Goal: Transaction & Acquisition: Purchase product/service

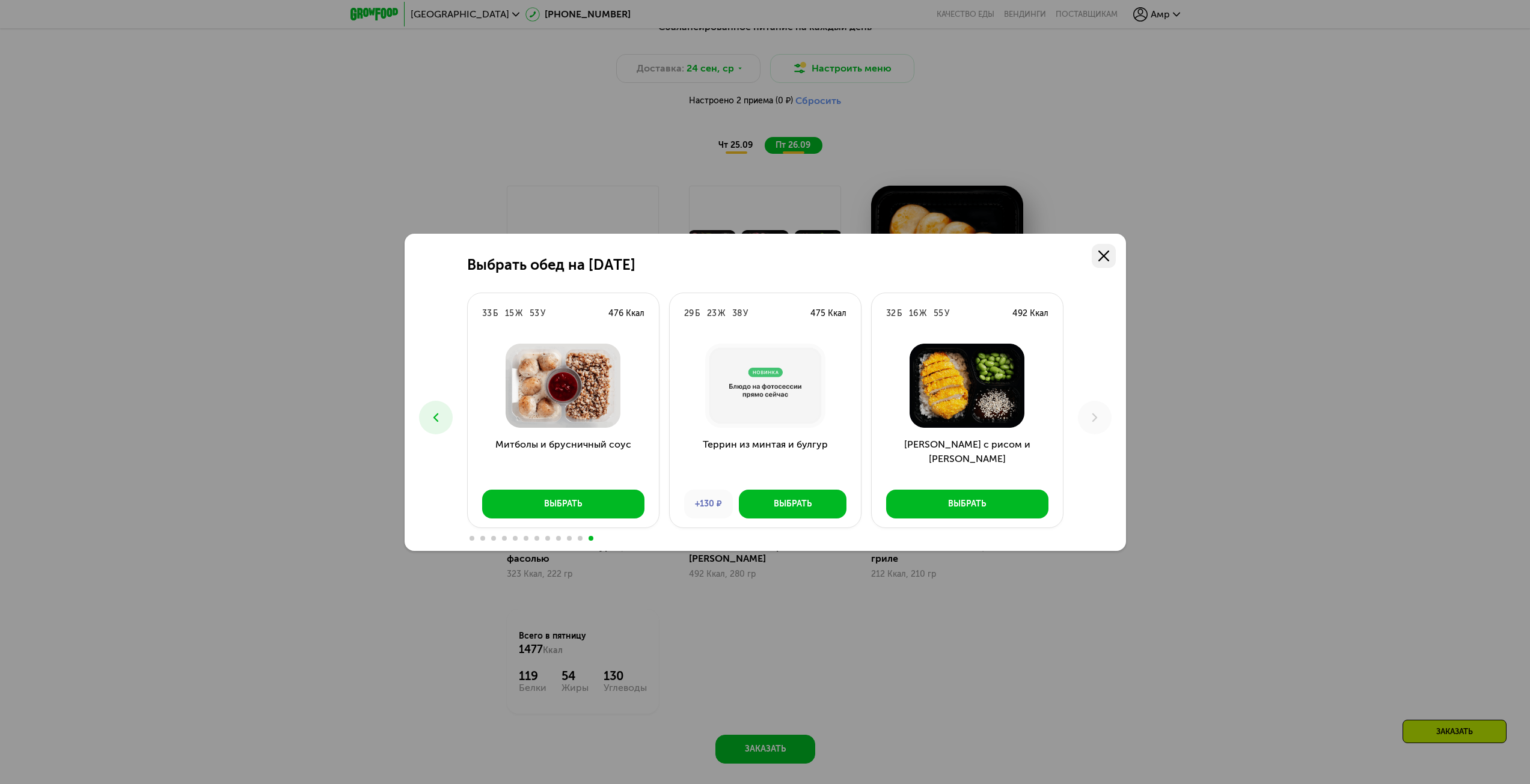
click at [1103, 254] on icon at bounding box center [1103, 256] width 10 height 10
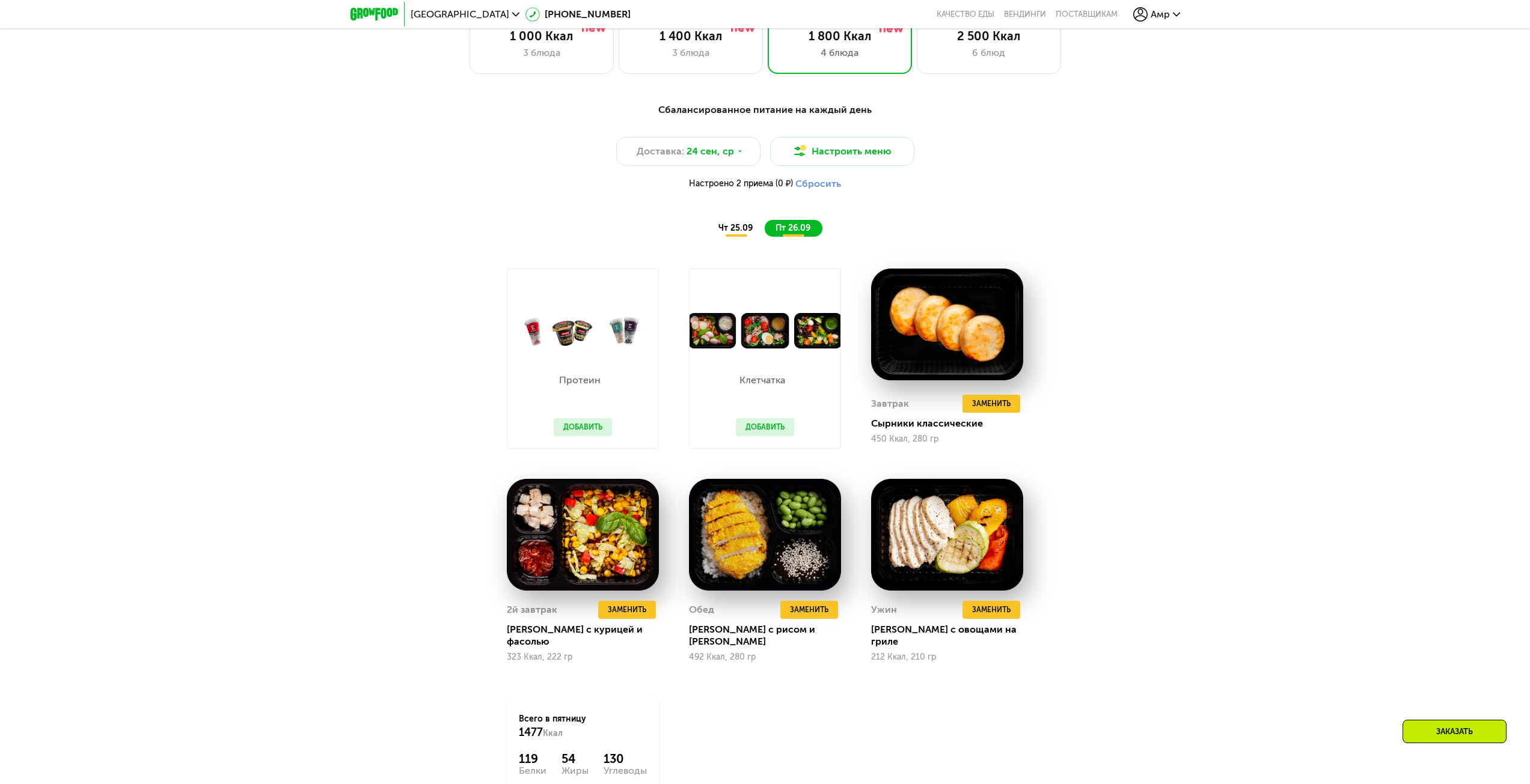
scroll to position [1386, 0]
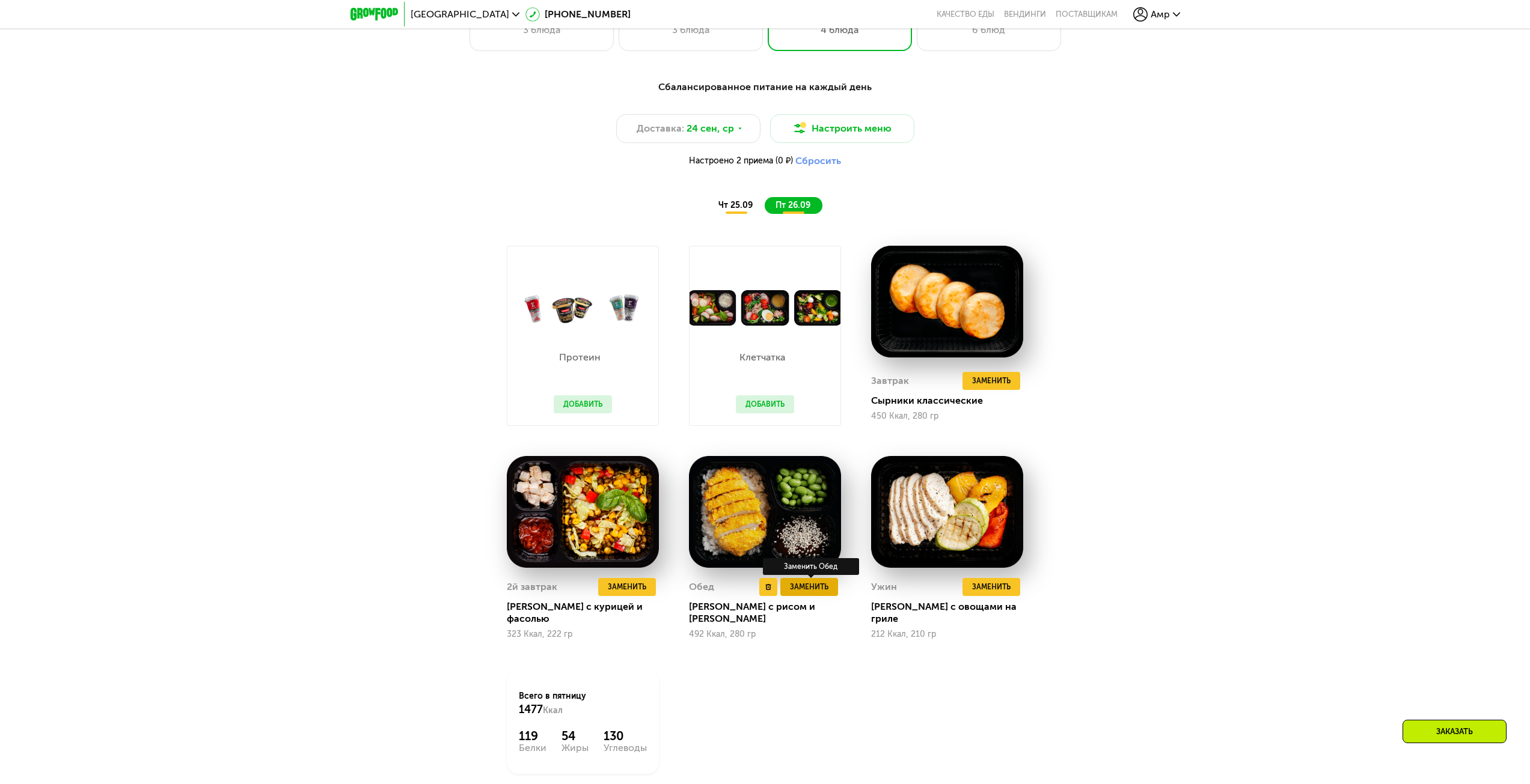
click at [809, 593] on span "Заменить" at bounding box center [809, 587] width 38 height 12
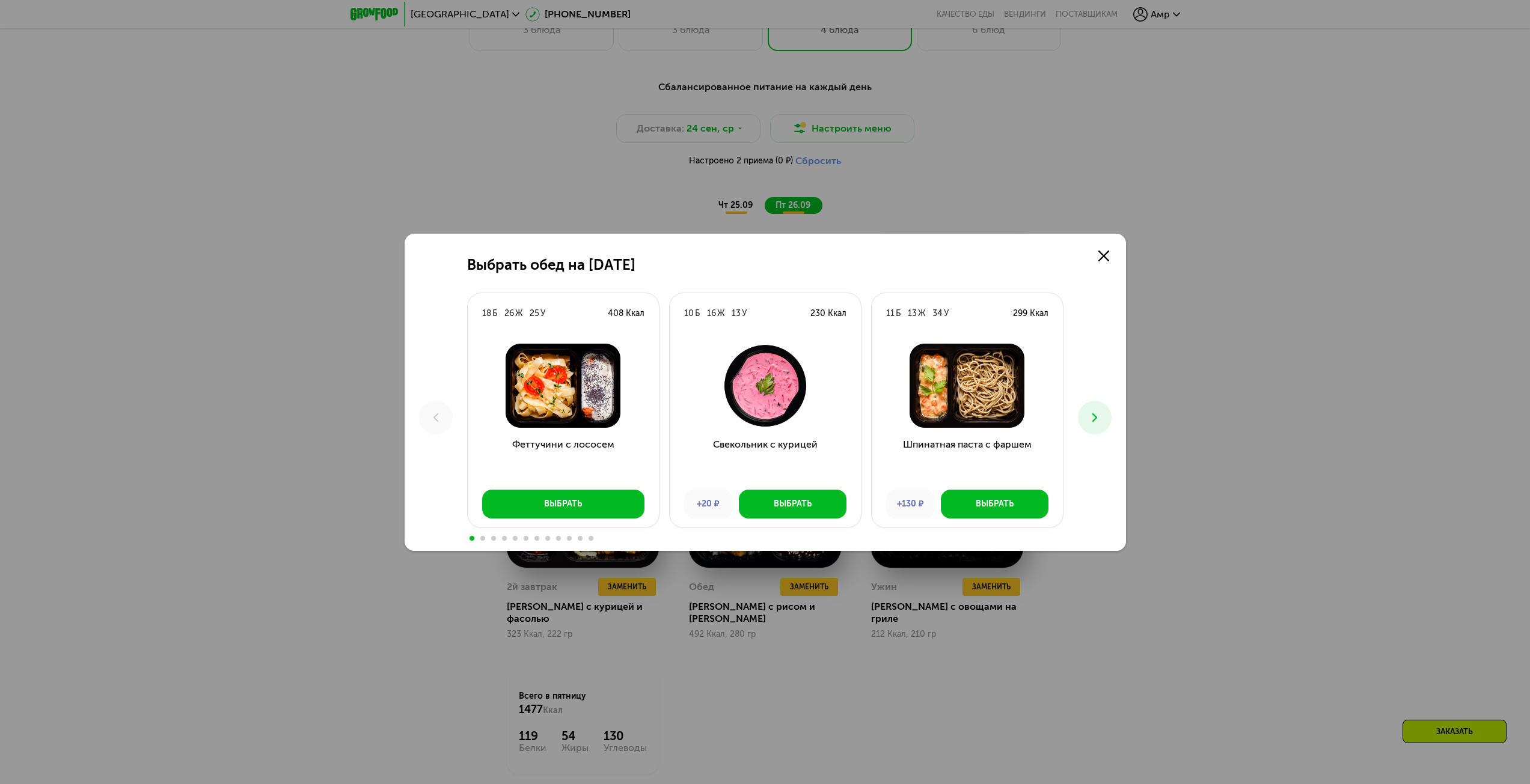
click at [1102, 412] on button at bounding box center [1094, 417] width 34 height 34
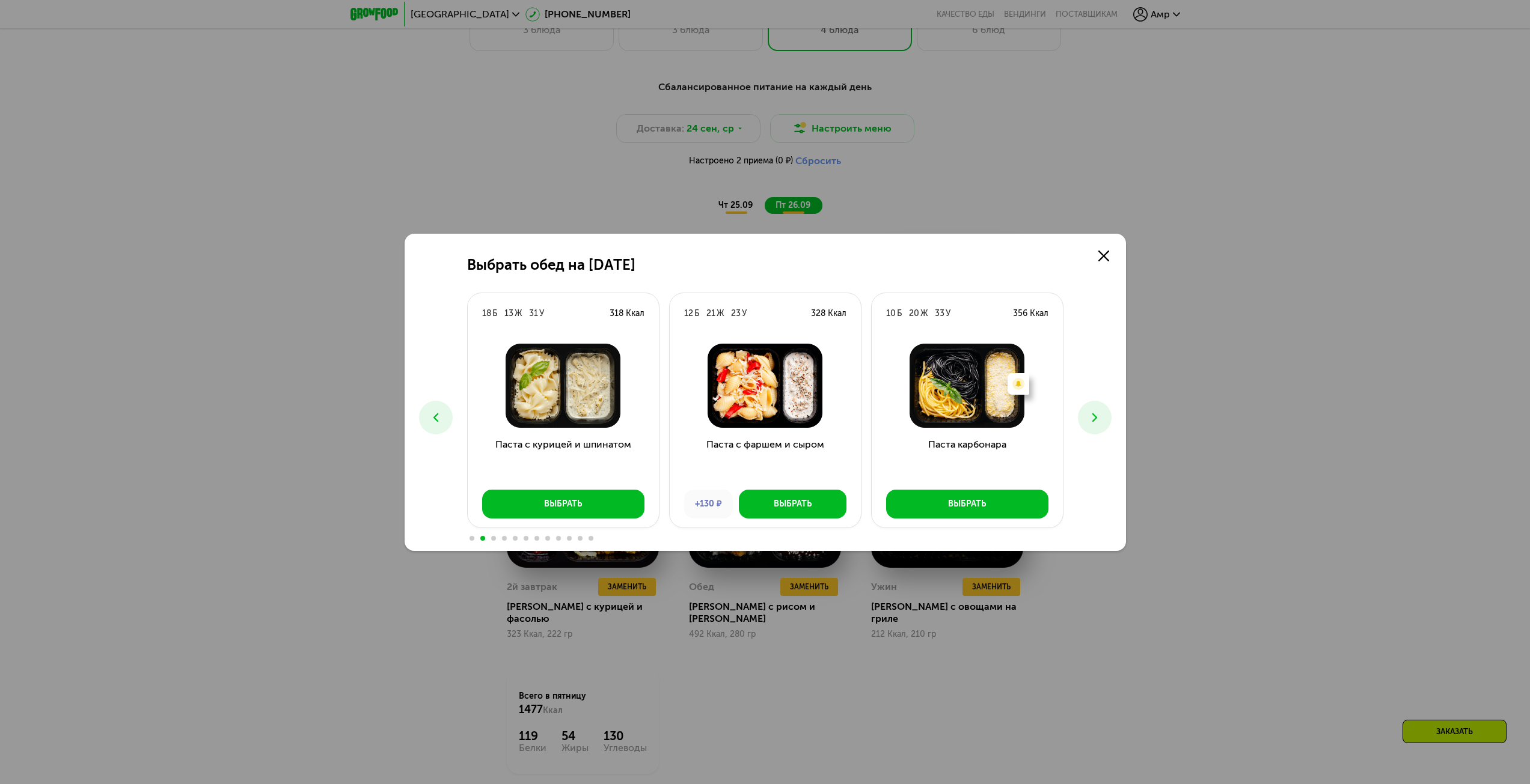
click at [1091, 415] on icon at bounding box center [1094, 417] width 14 height 14
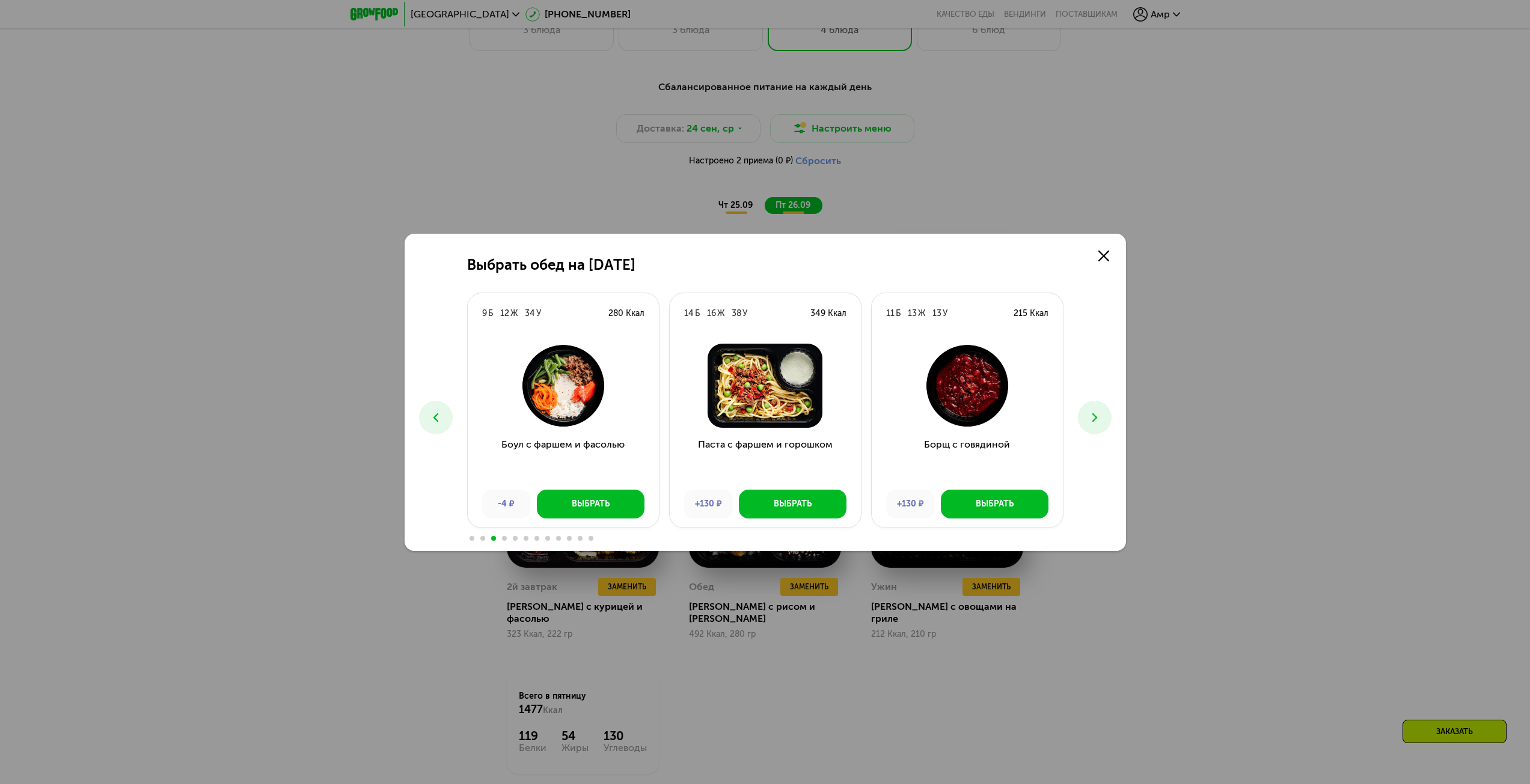
click at [1098, 416] on icon at bounding box center [1094, 417] width 14 height 14
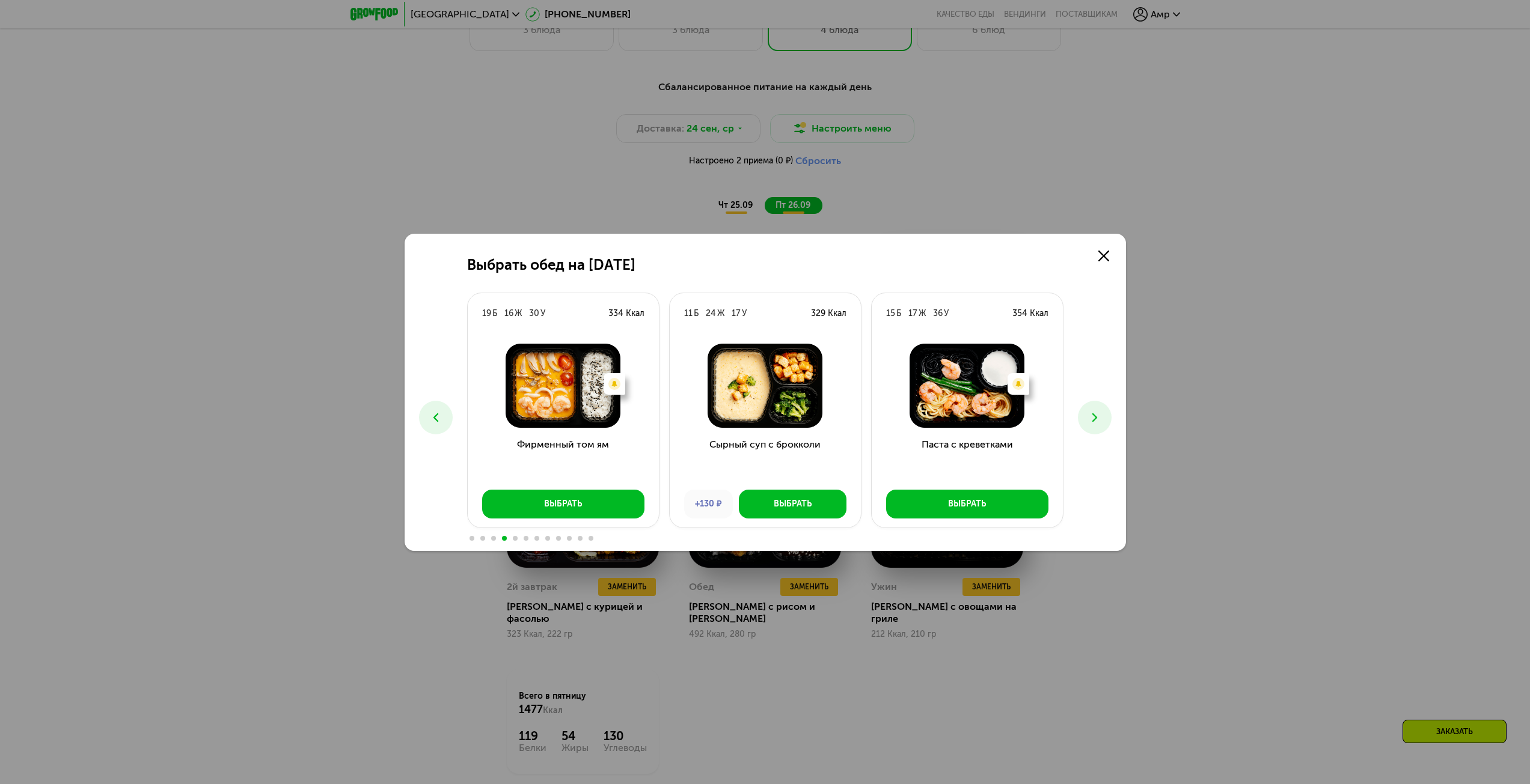
click at [1098, 418] on icon at bounding box center [1094, 417] width 14 height 14
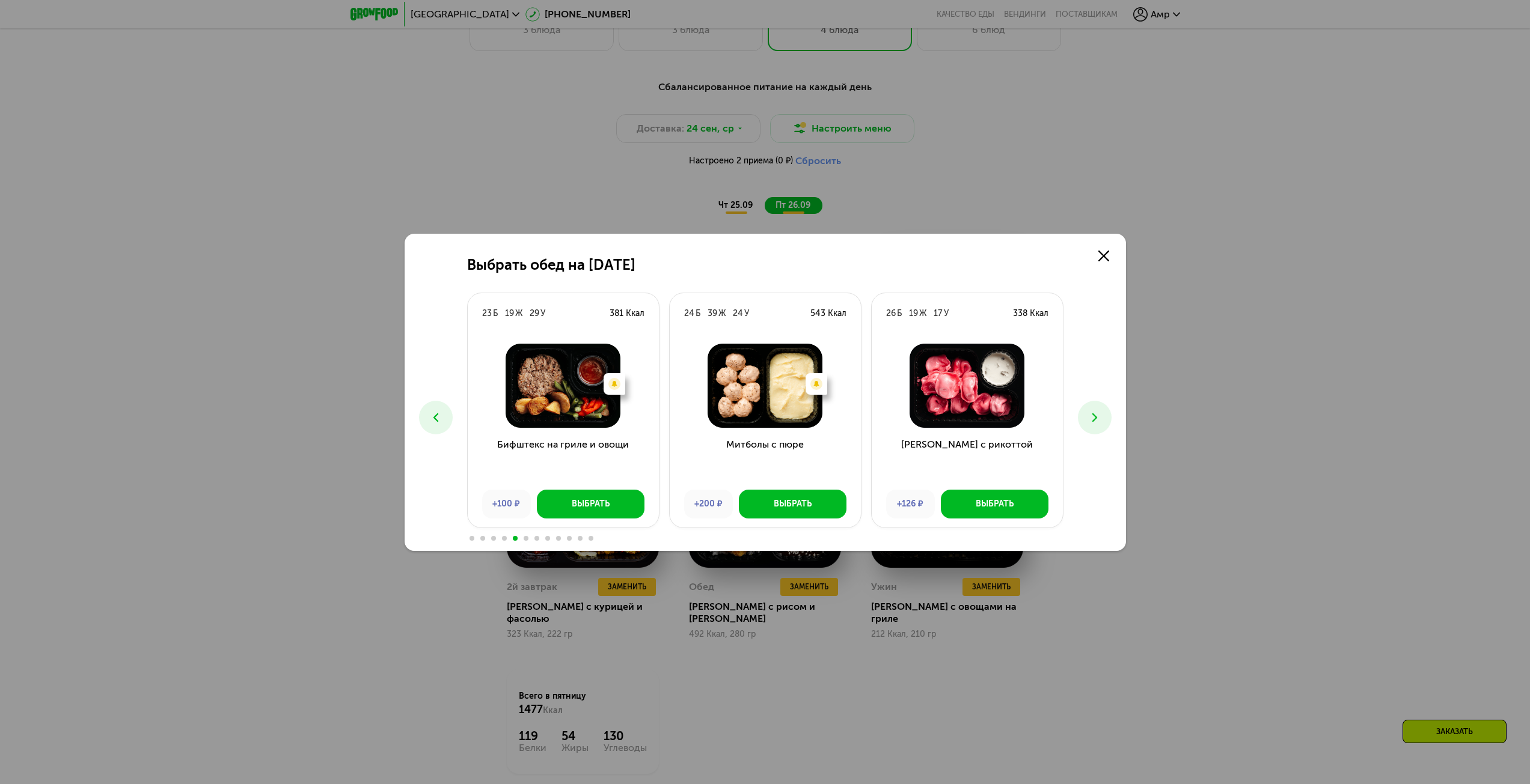
click at [1092, 418] on icon at bounding box center [1094, 417] width 14 height 14
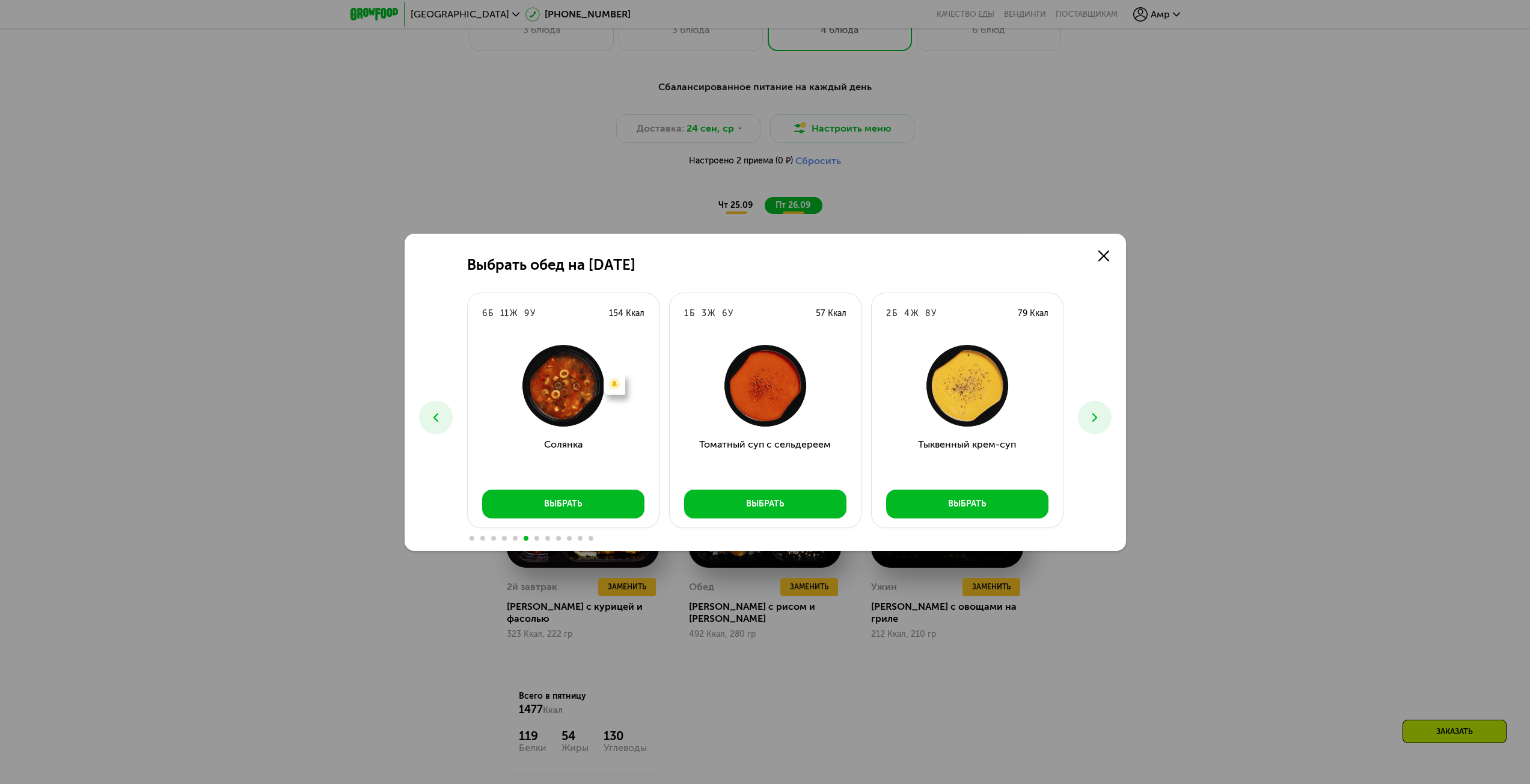
click at [1091, 419] on icon at bounding box center [1094, 417] width 14 height 14
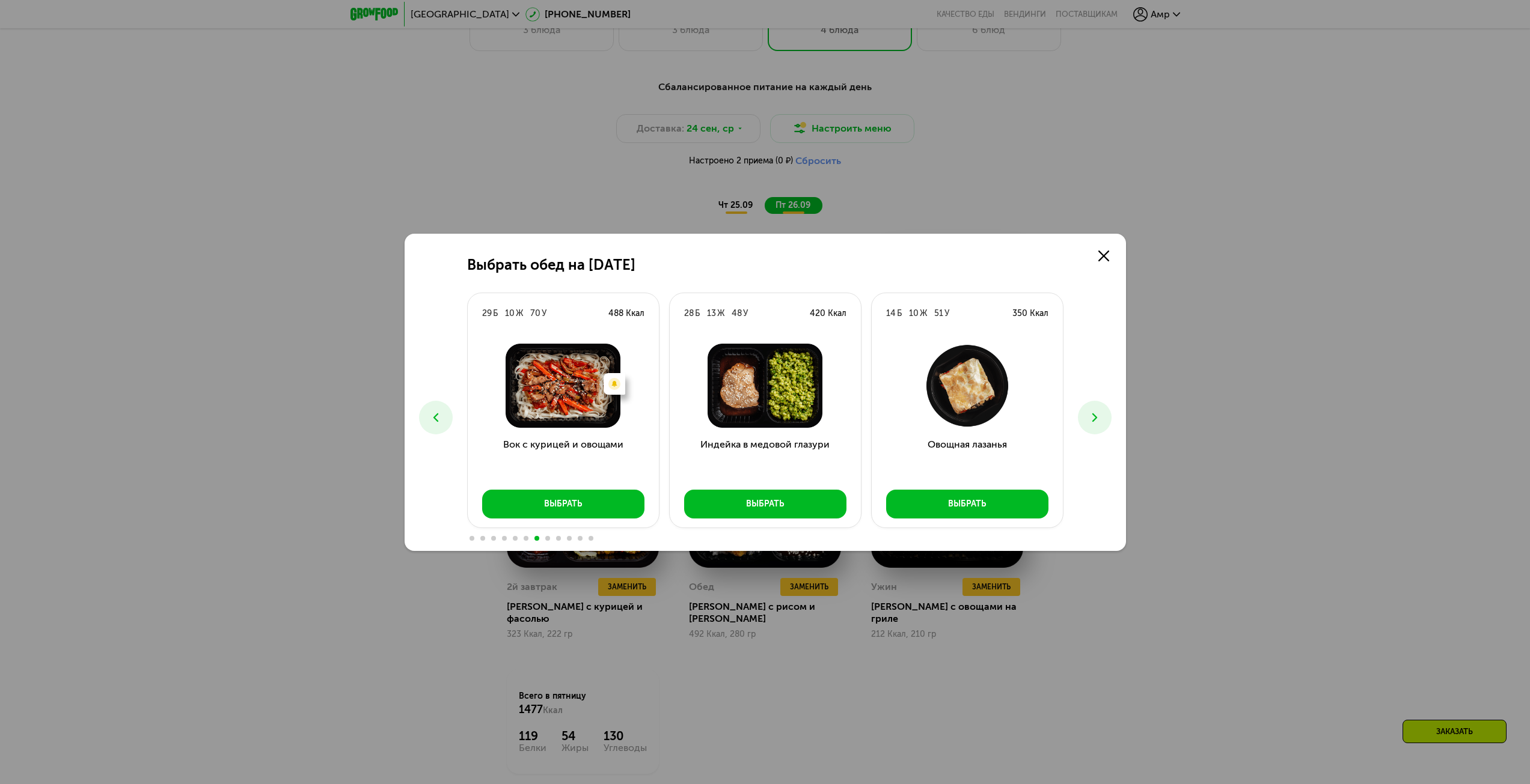
click at [806, 392] on img at bounding box center [765, 386] width 172 height 84
click at [804, 392] on img at bounding box center [765, 386] width 172 height 84
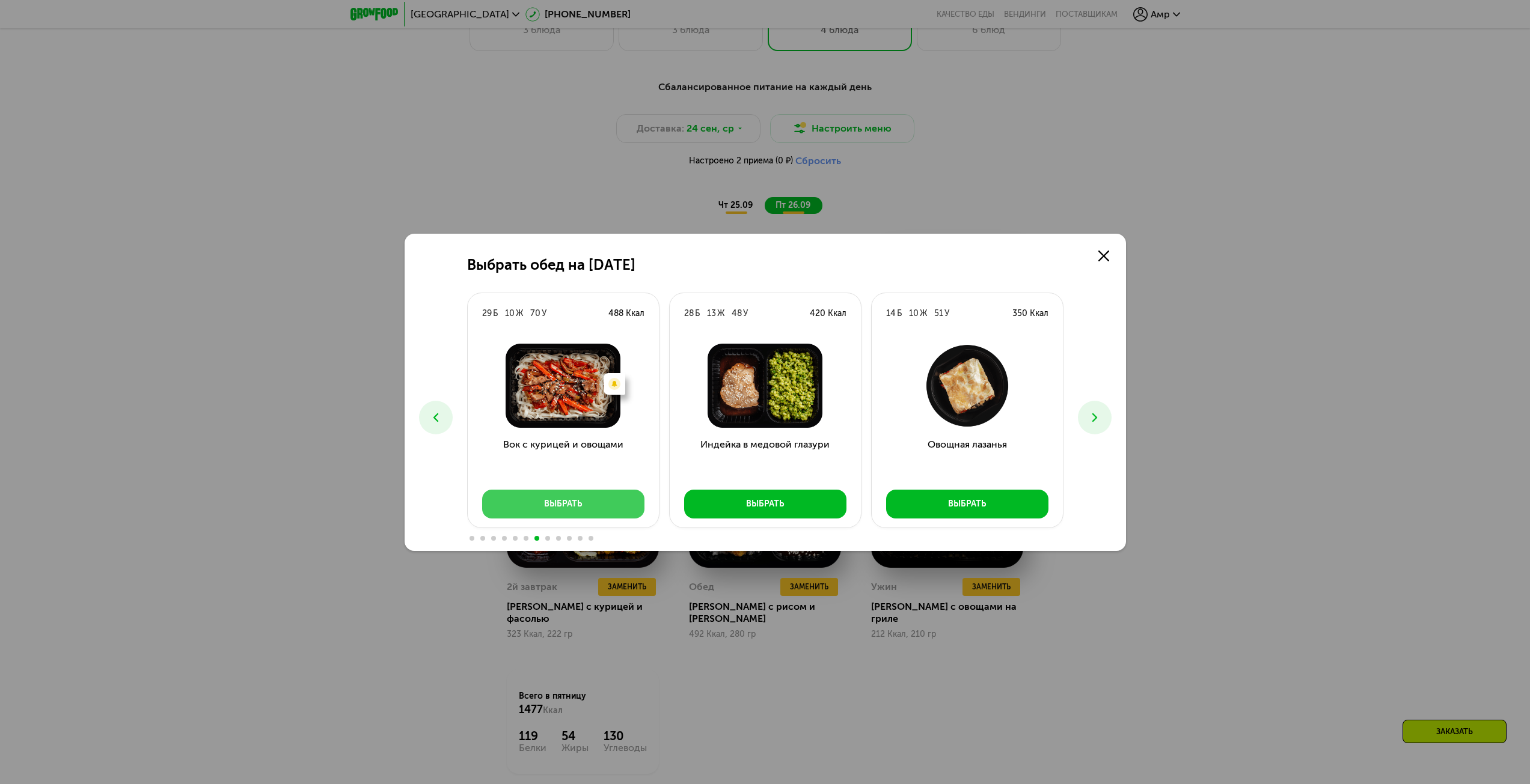
click at [596, 494] on button "Выбрать" at bounding box center [563, 504] width 162 height 29
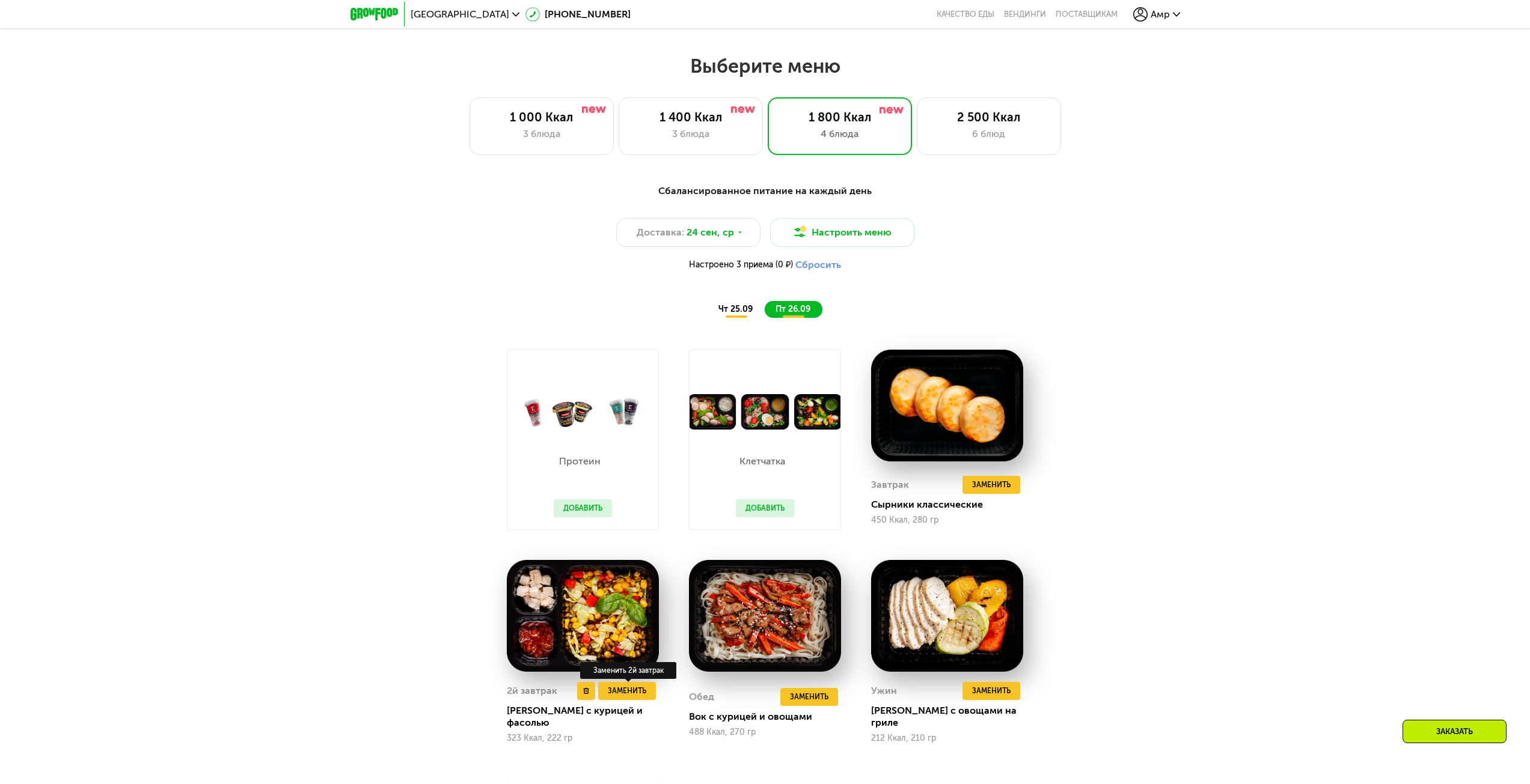
scroll to position [1265, 0]
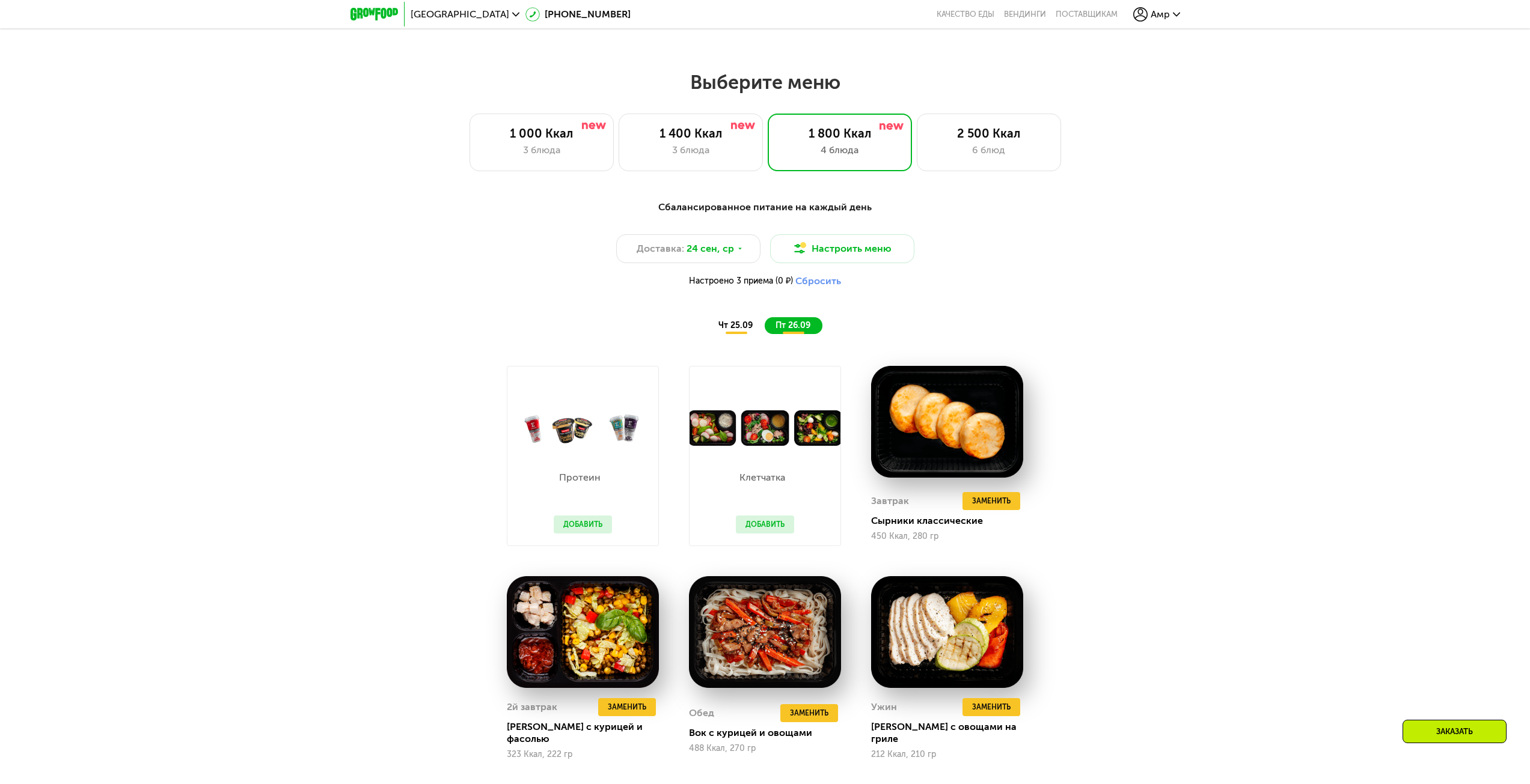
click at [730, 330] on span "чт 25.09" at bounding box center [735, 326] width 34 height 10
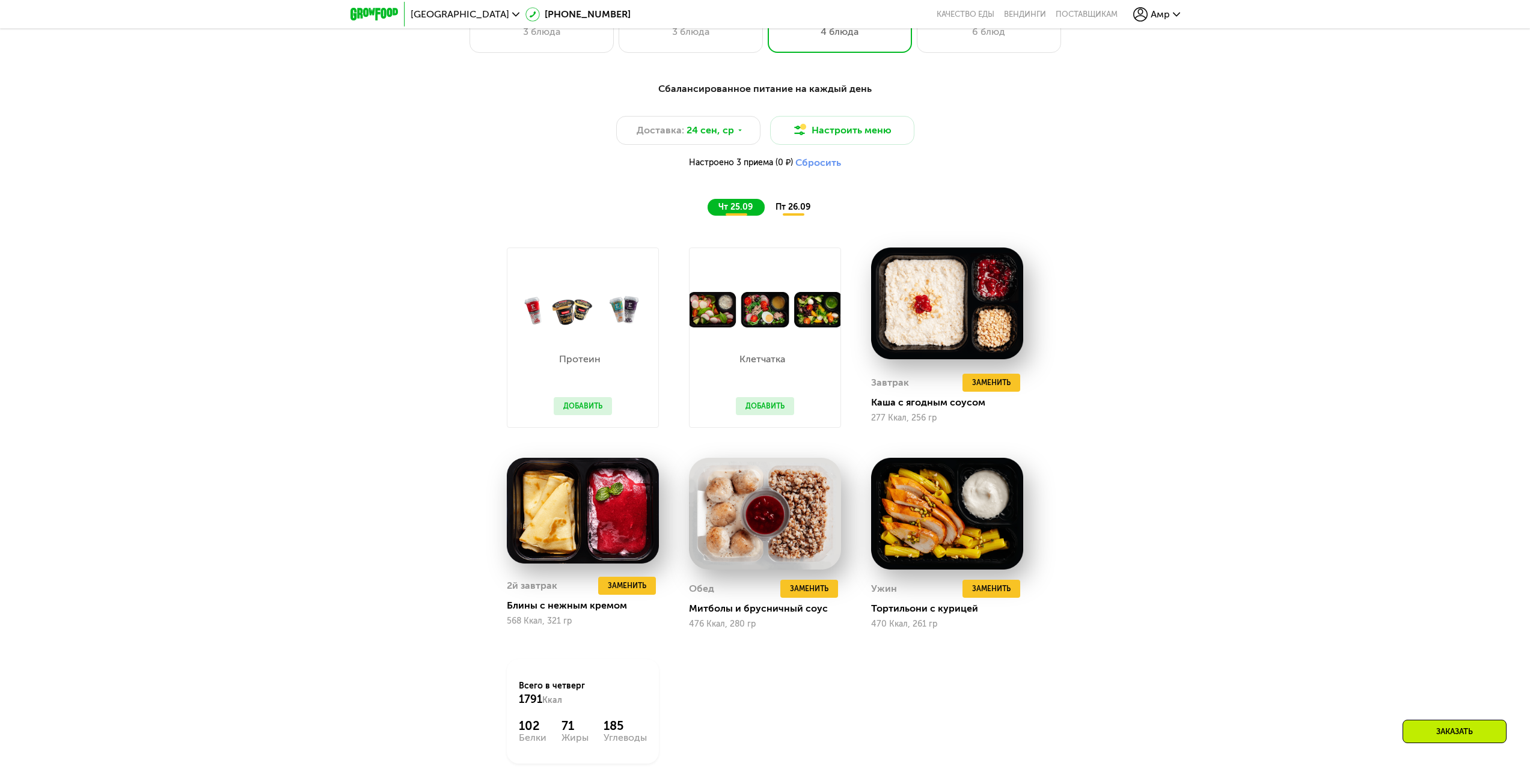
scroll to position [1386, 0]
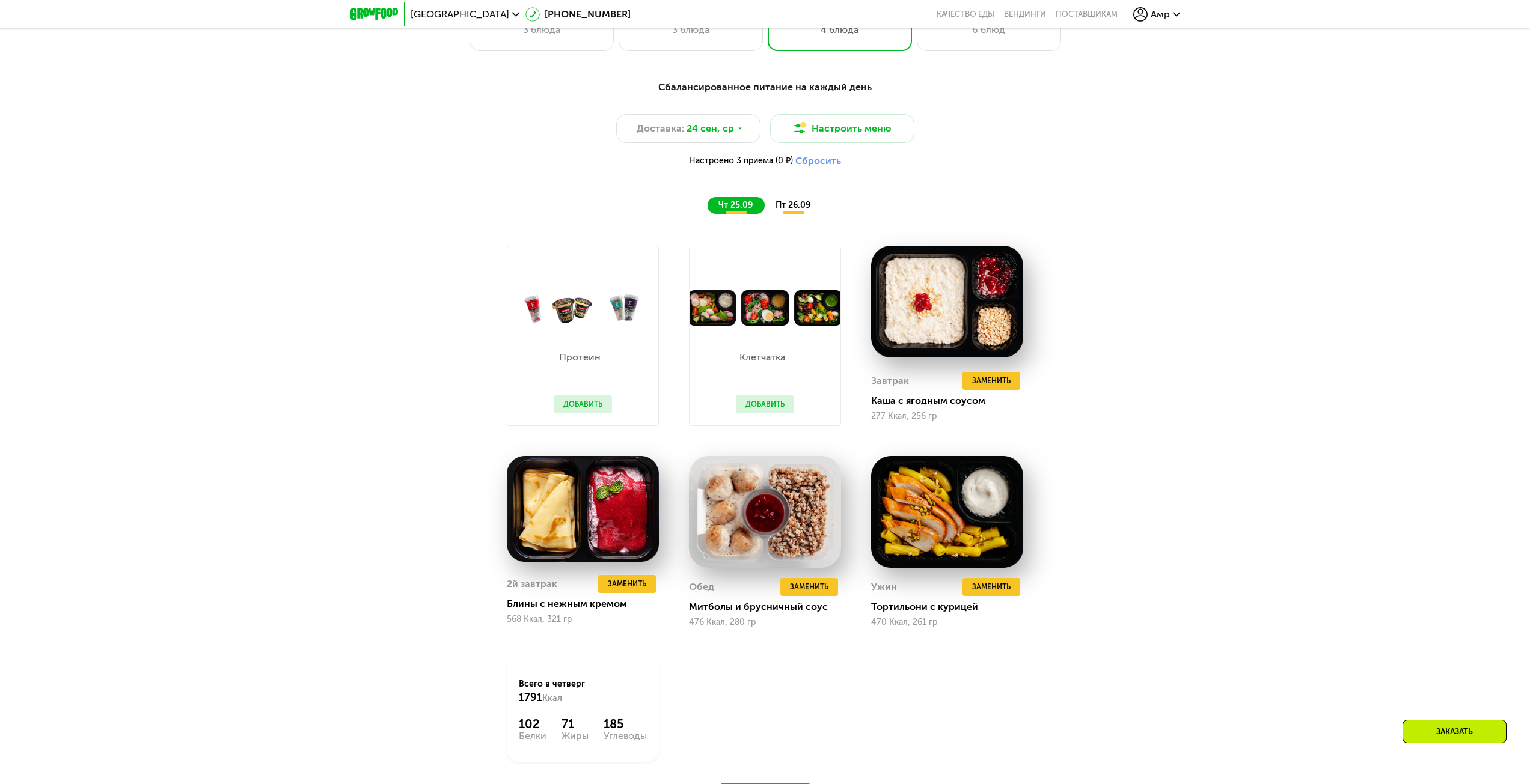
click at [803, 202] on div "пт 26.09" at bounding box center [793, 206] width 58 height 17
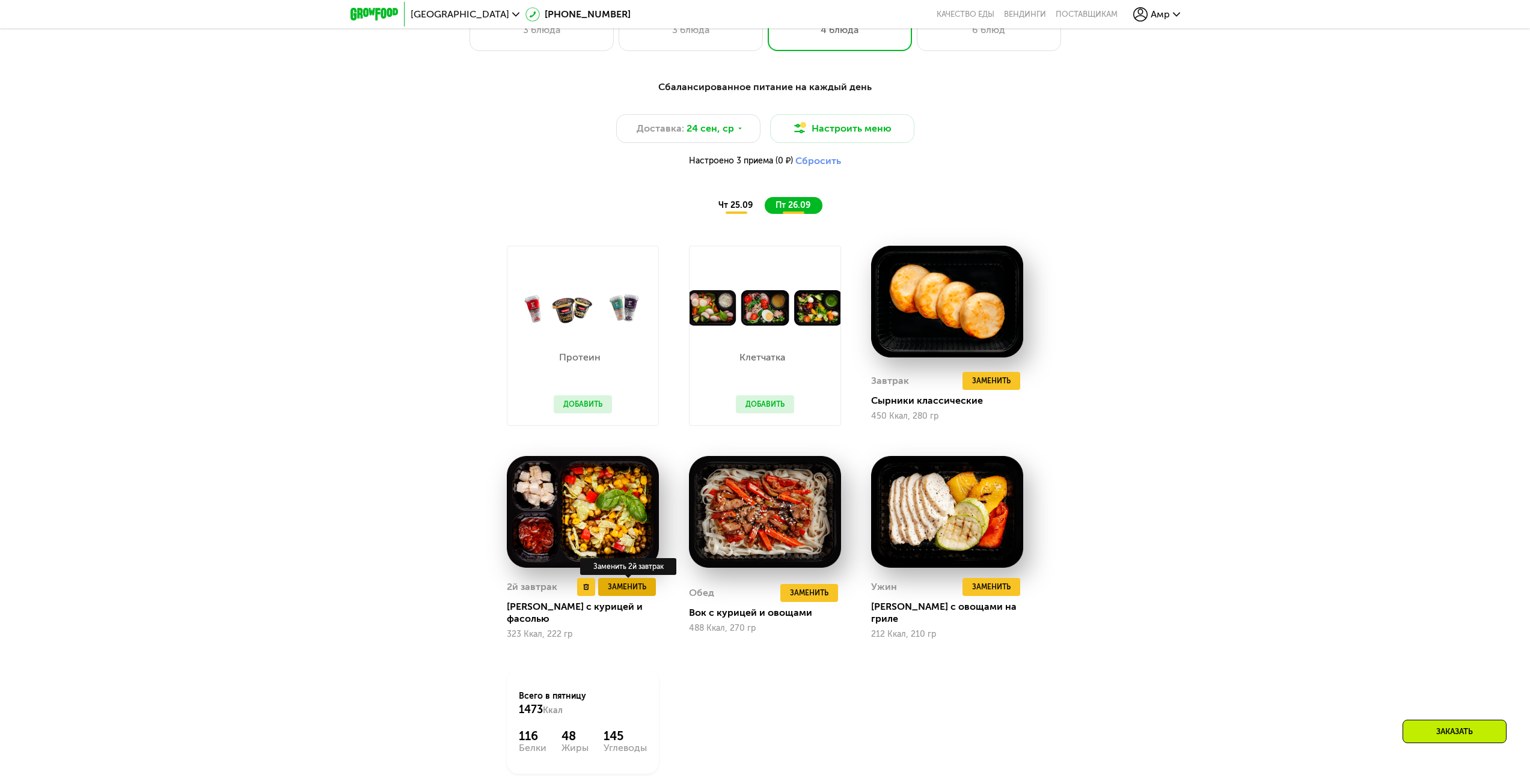
click at [647, 590] on button "Заменить" at bounding box center [626, 587] width 58 height 18
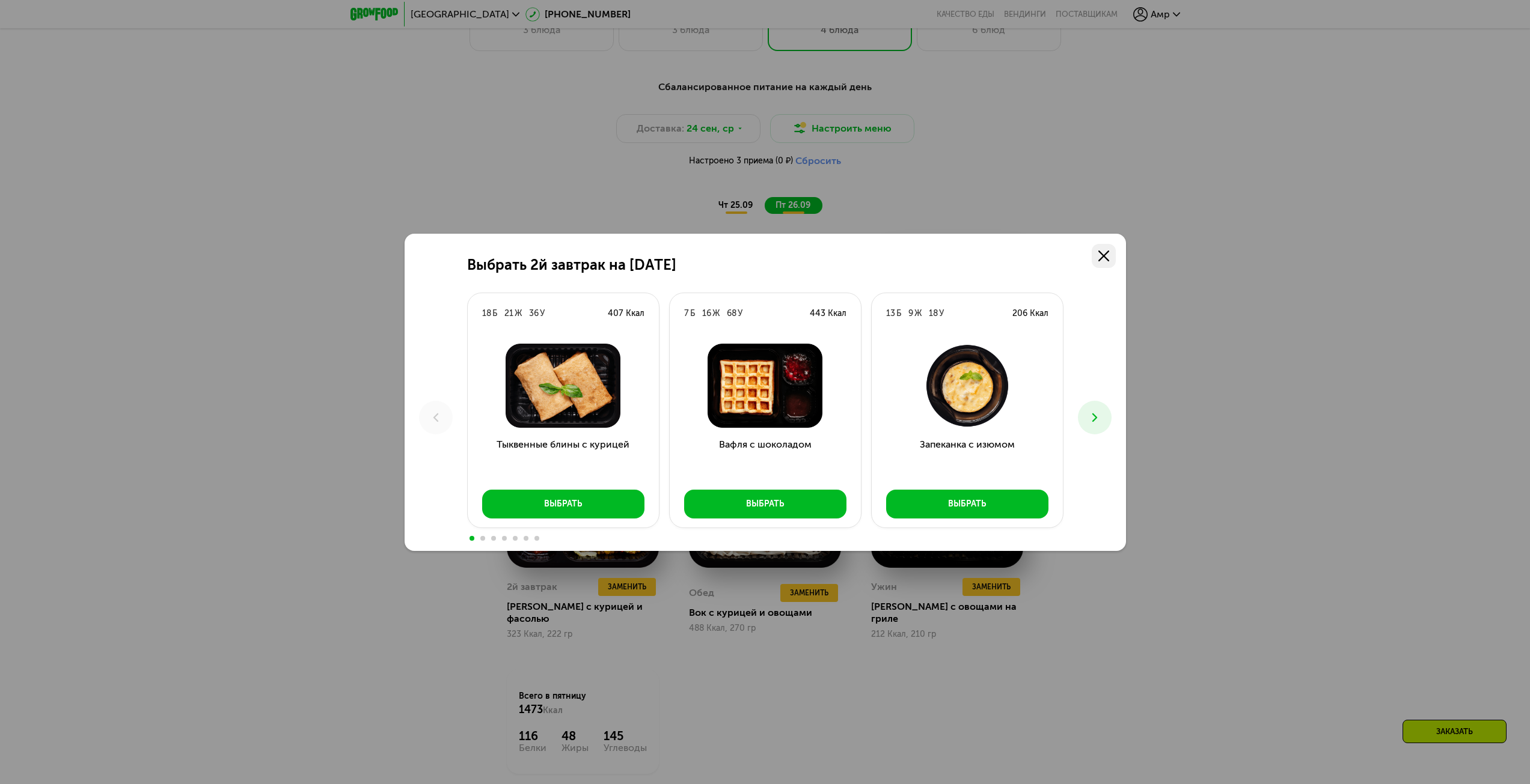
click at [1097, 256] on link at bounding box center [1103, 256] width 24 height 24
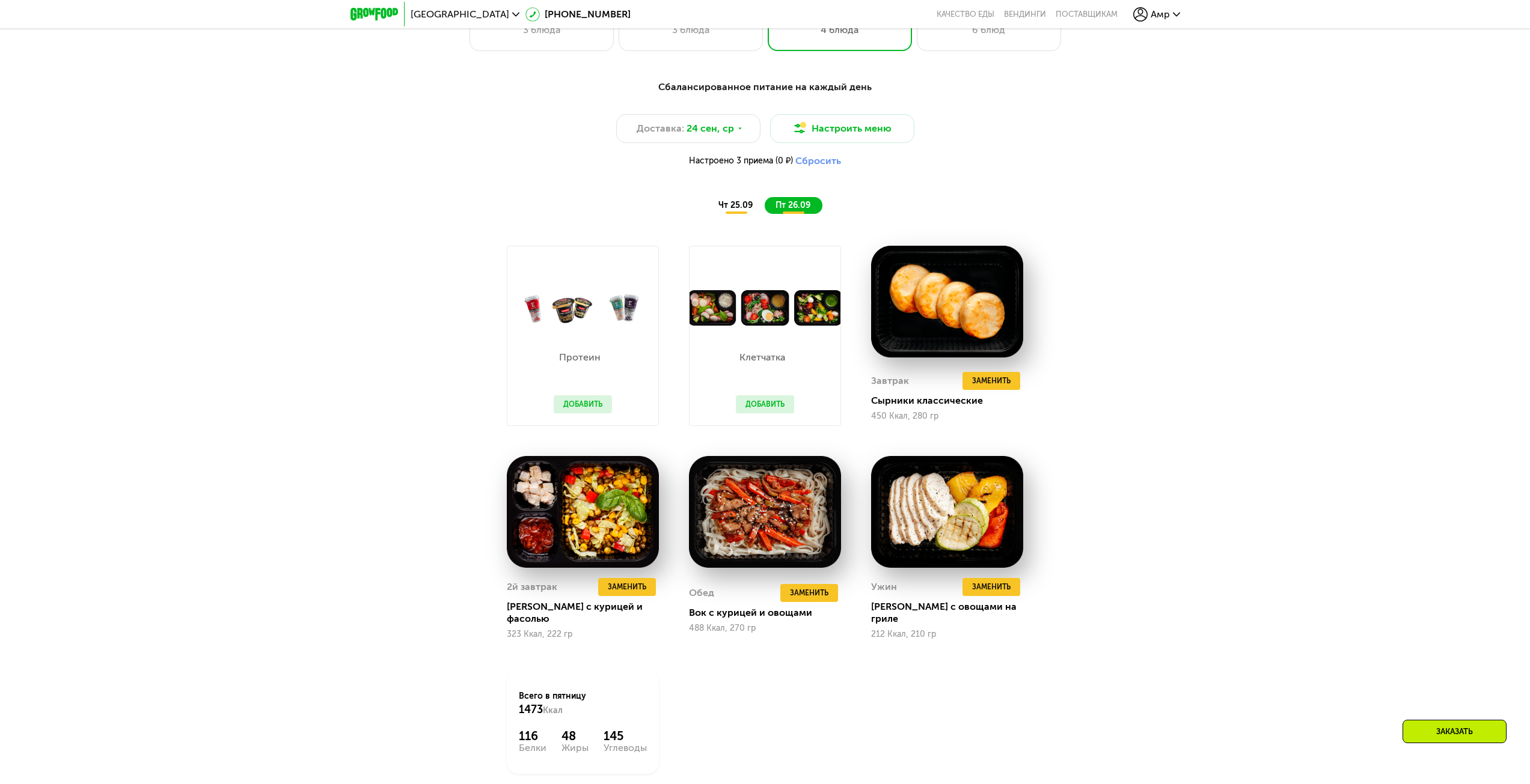
click at [751, 412] on button "Добавить" at bounding box center [765, 404] width 58 height 18
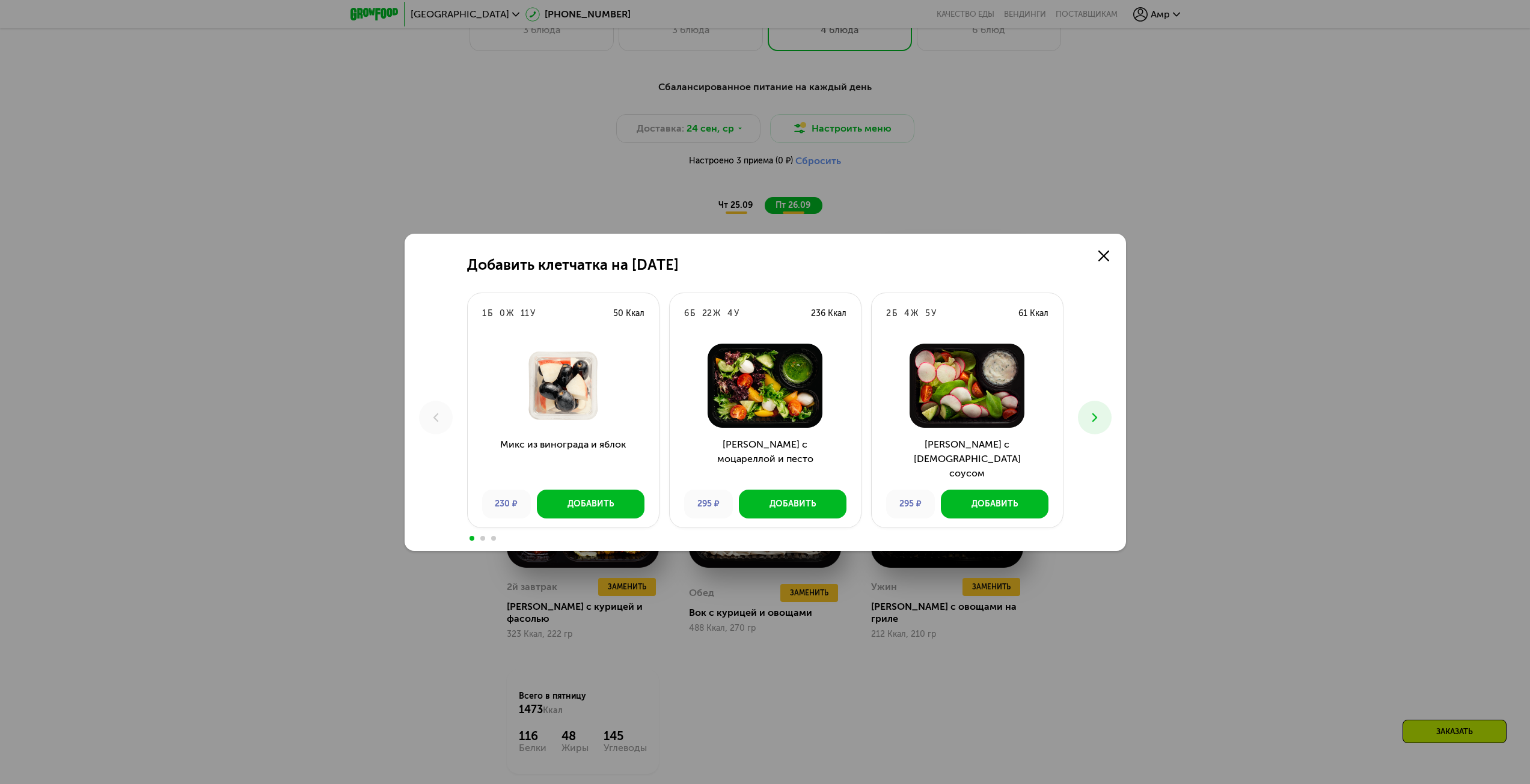
click at [1101, 419] on icon at bounding box center [1094, 417] width 14 height 14
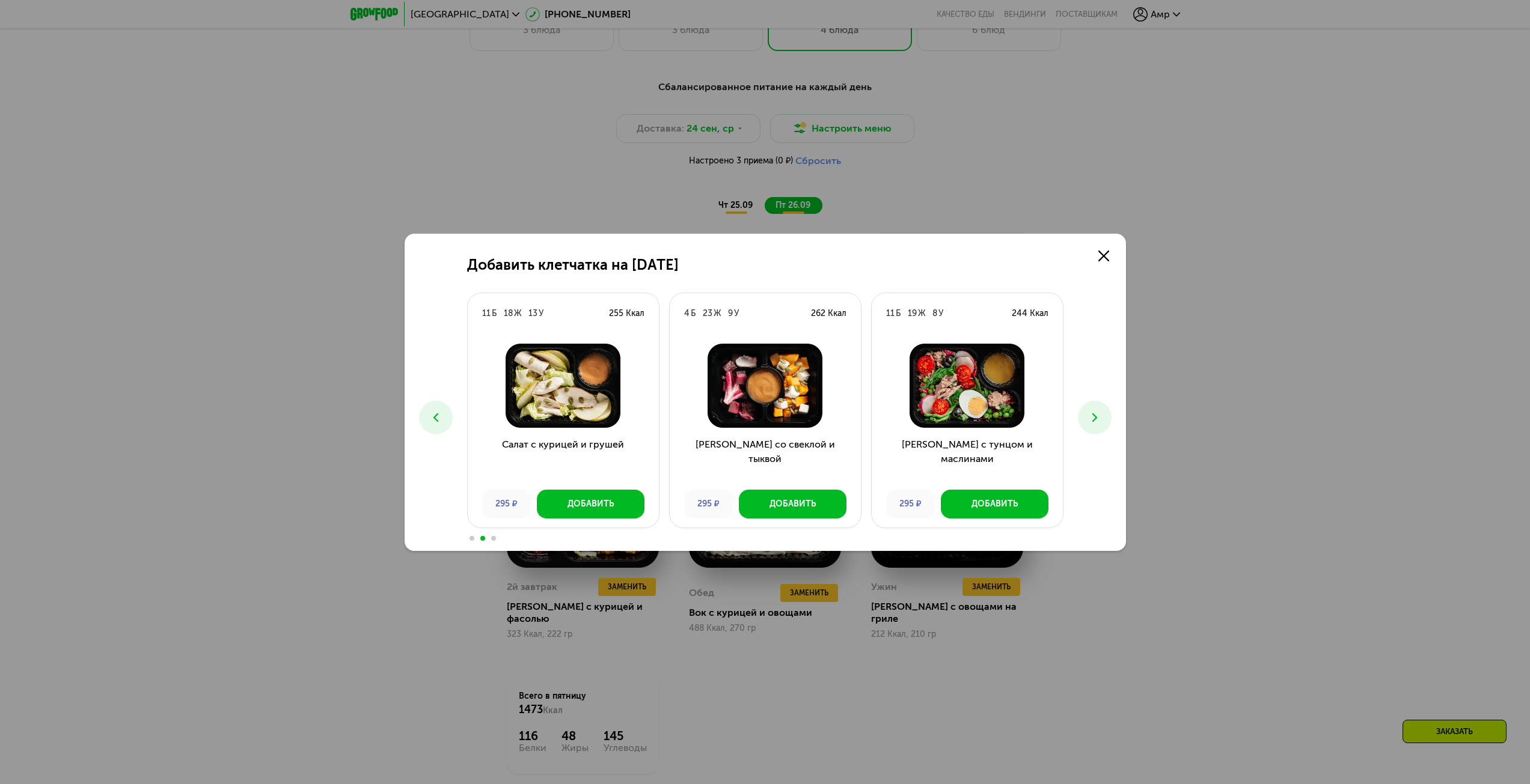
click at [1101, 419] on icon at bounding box center [1094, 417] width 14 height 14
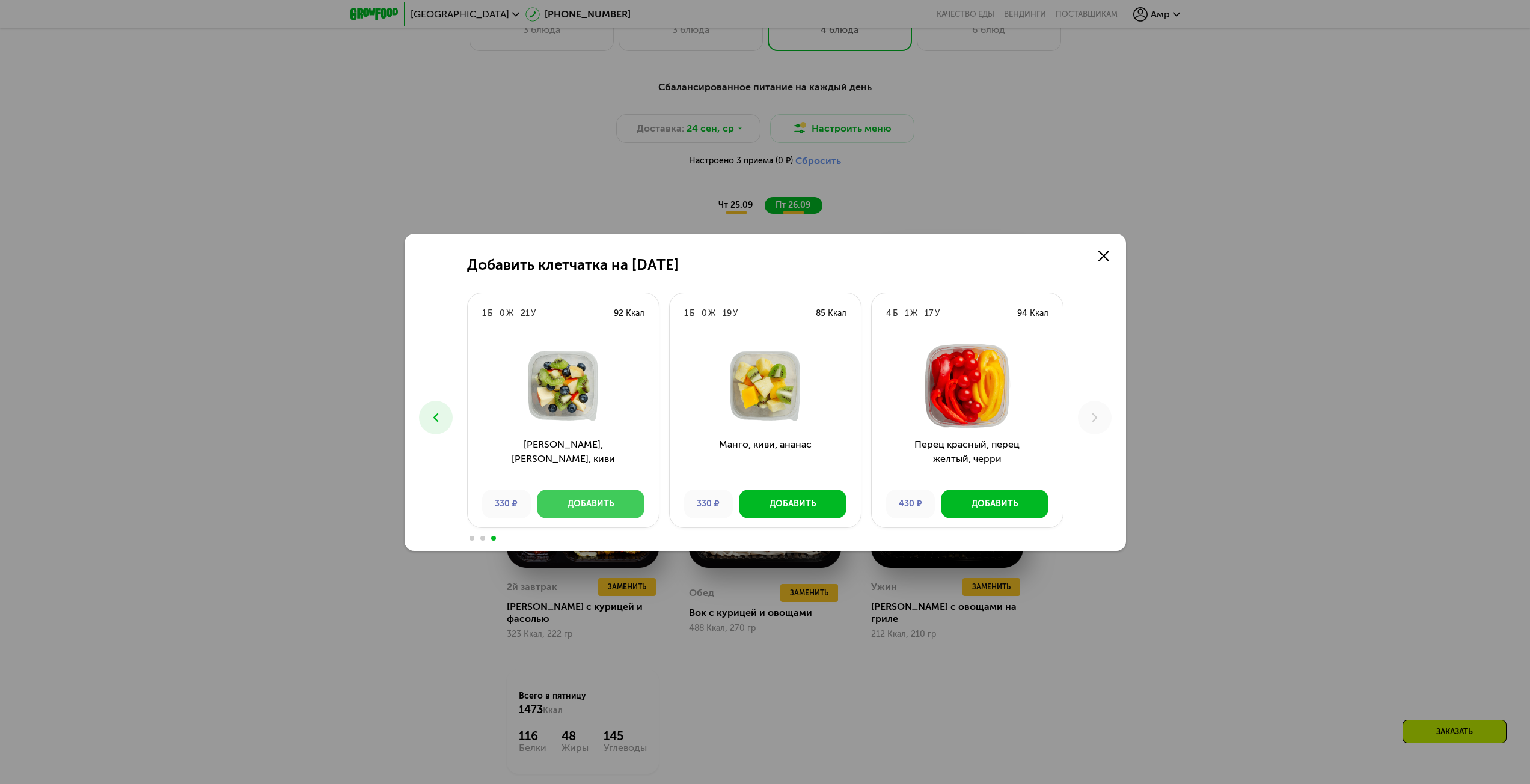
click at [631, 504] on button "Добавить" at bounding box center [590, 504] width 108 height 29
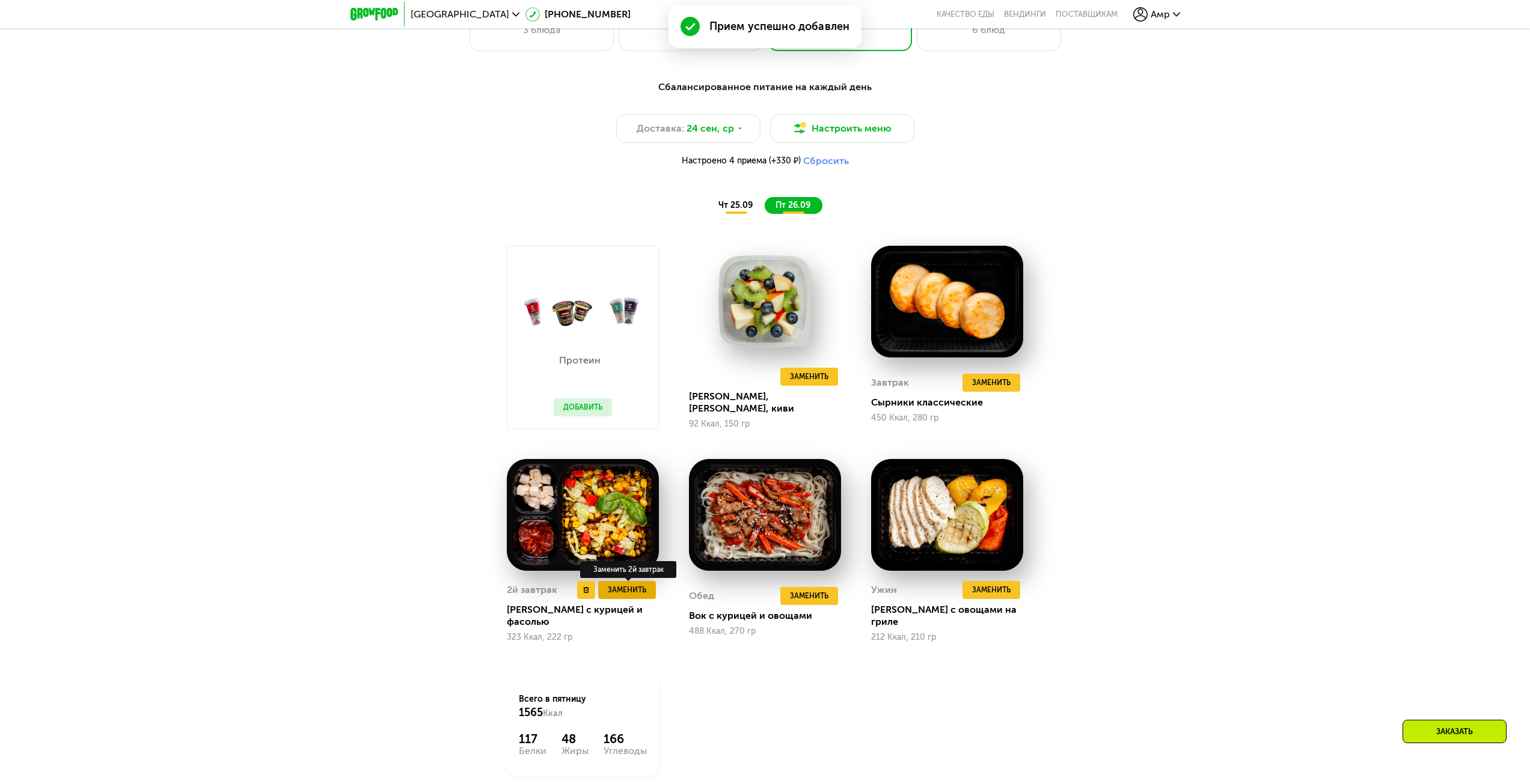
click at [619, 590] on span "Заменить" at bounding box center [626, 590] width 38 height 12
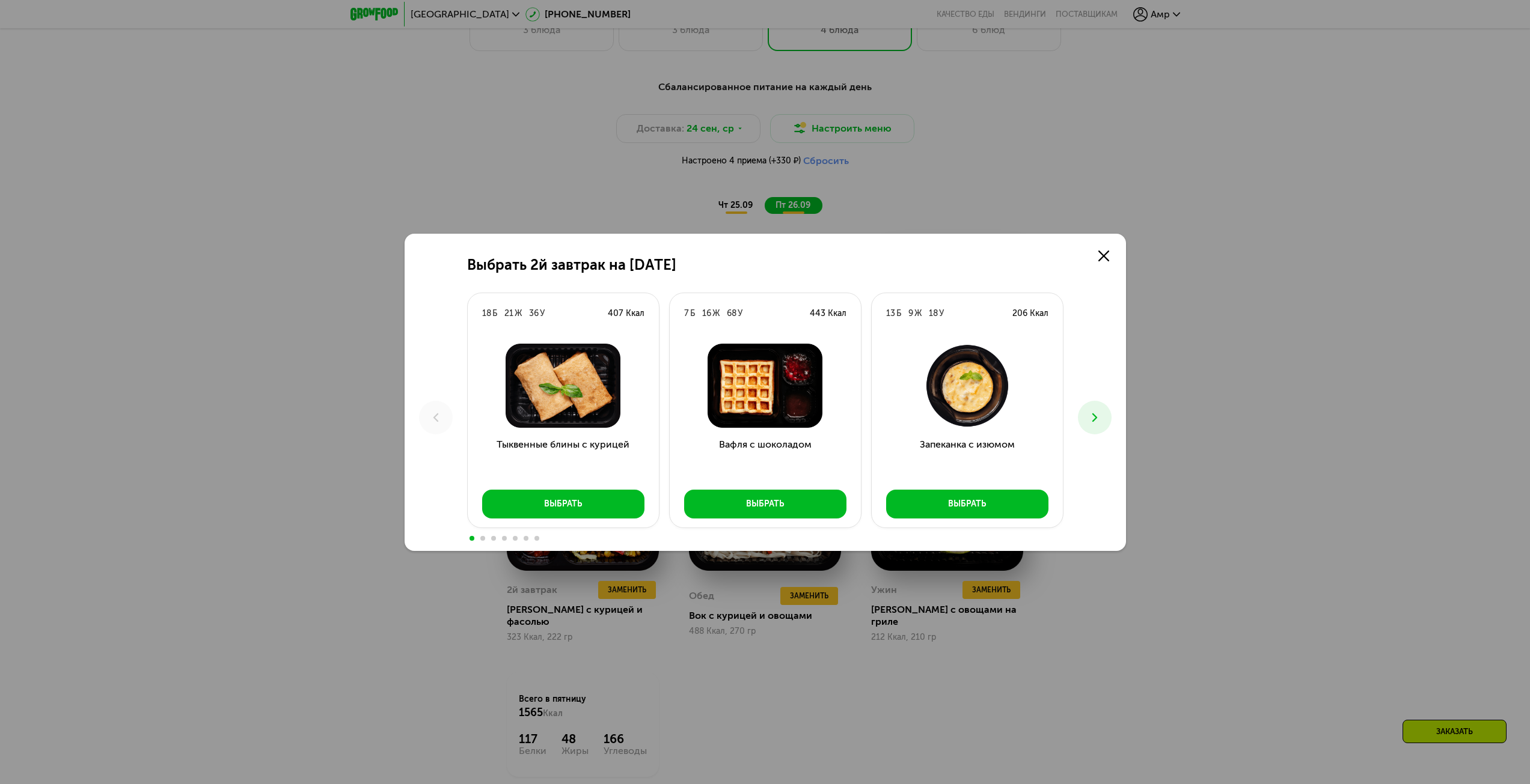
click at [1099, 410] on icon at bounding box center [1094, 417] width 14 height 14
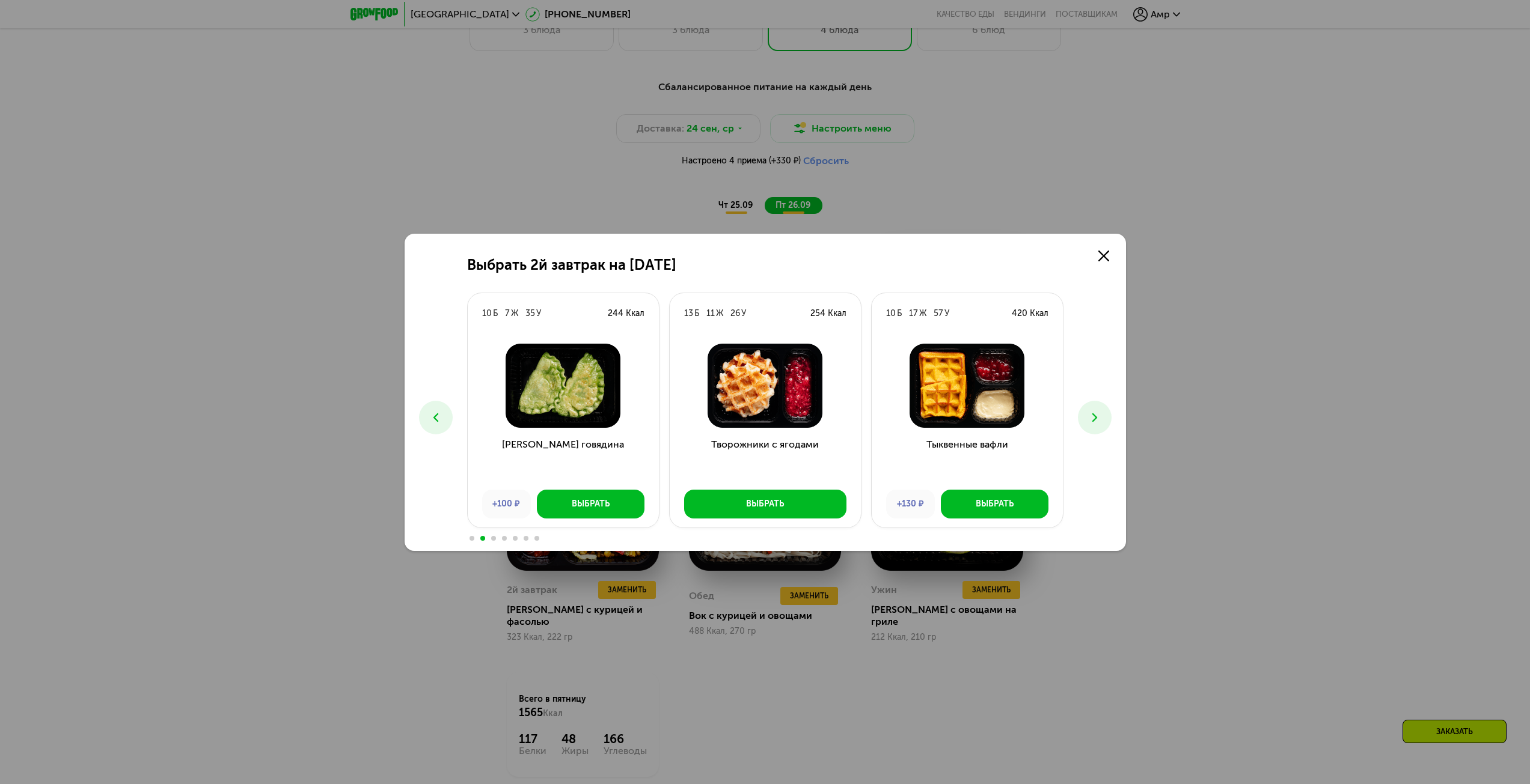
click at [1102, 416] on button at bounding box center [1094, 417] width 34 height 34
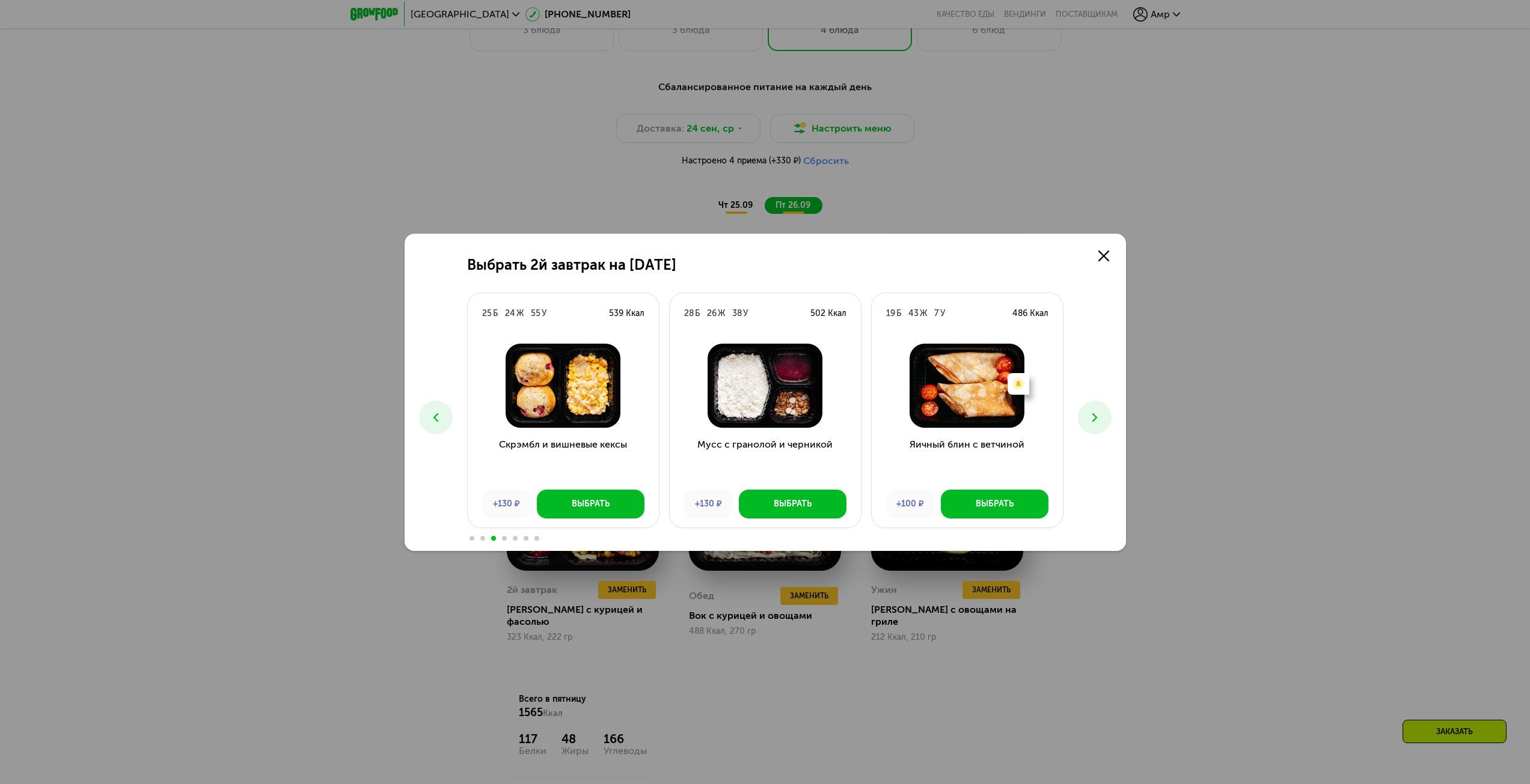
click at [1102, 416] on button at bounding box center [1094, 417] width 34 height 34
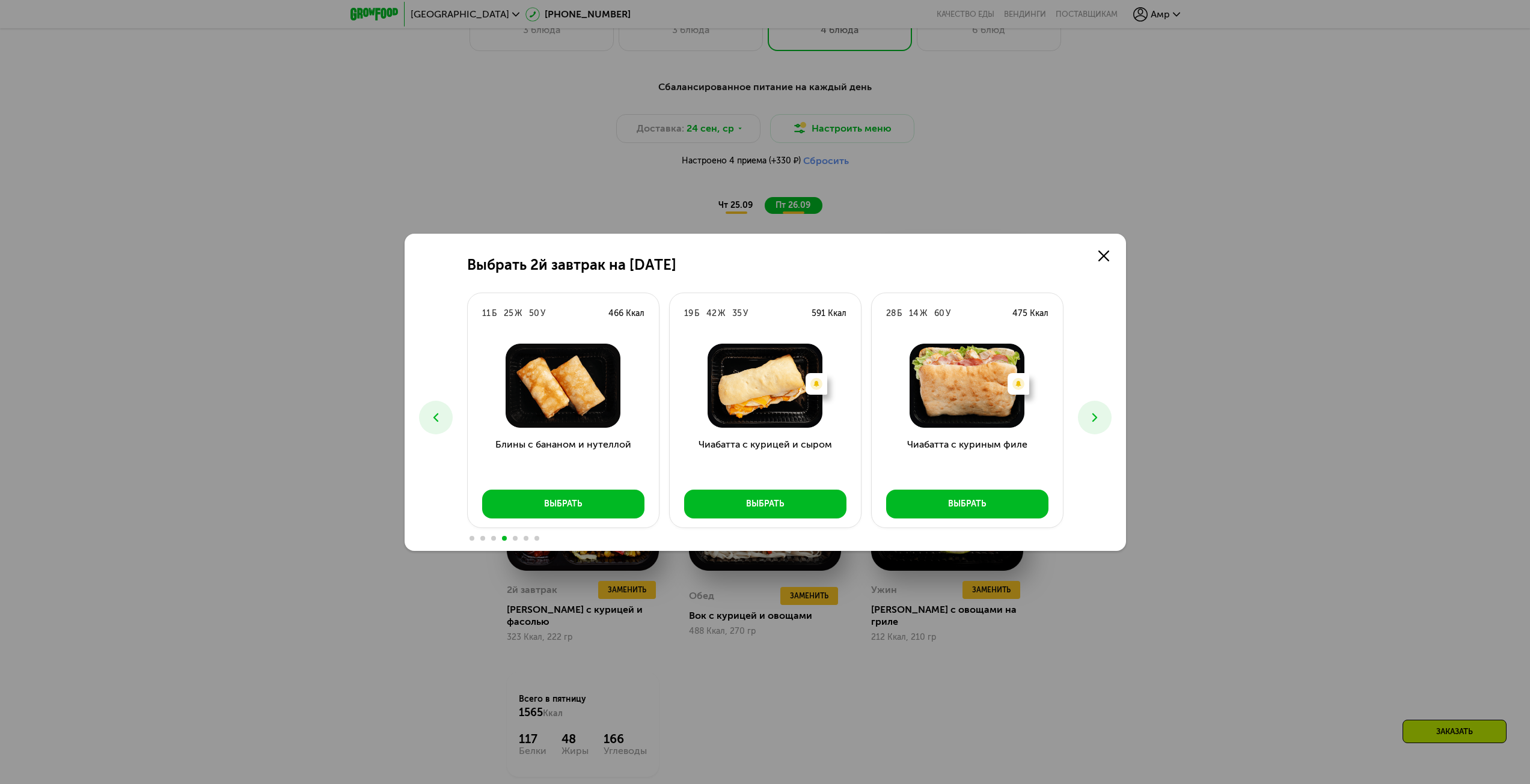
click at [1095, 416] on icon at bounding box center [1094, 417] width 14 height 14
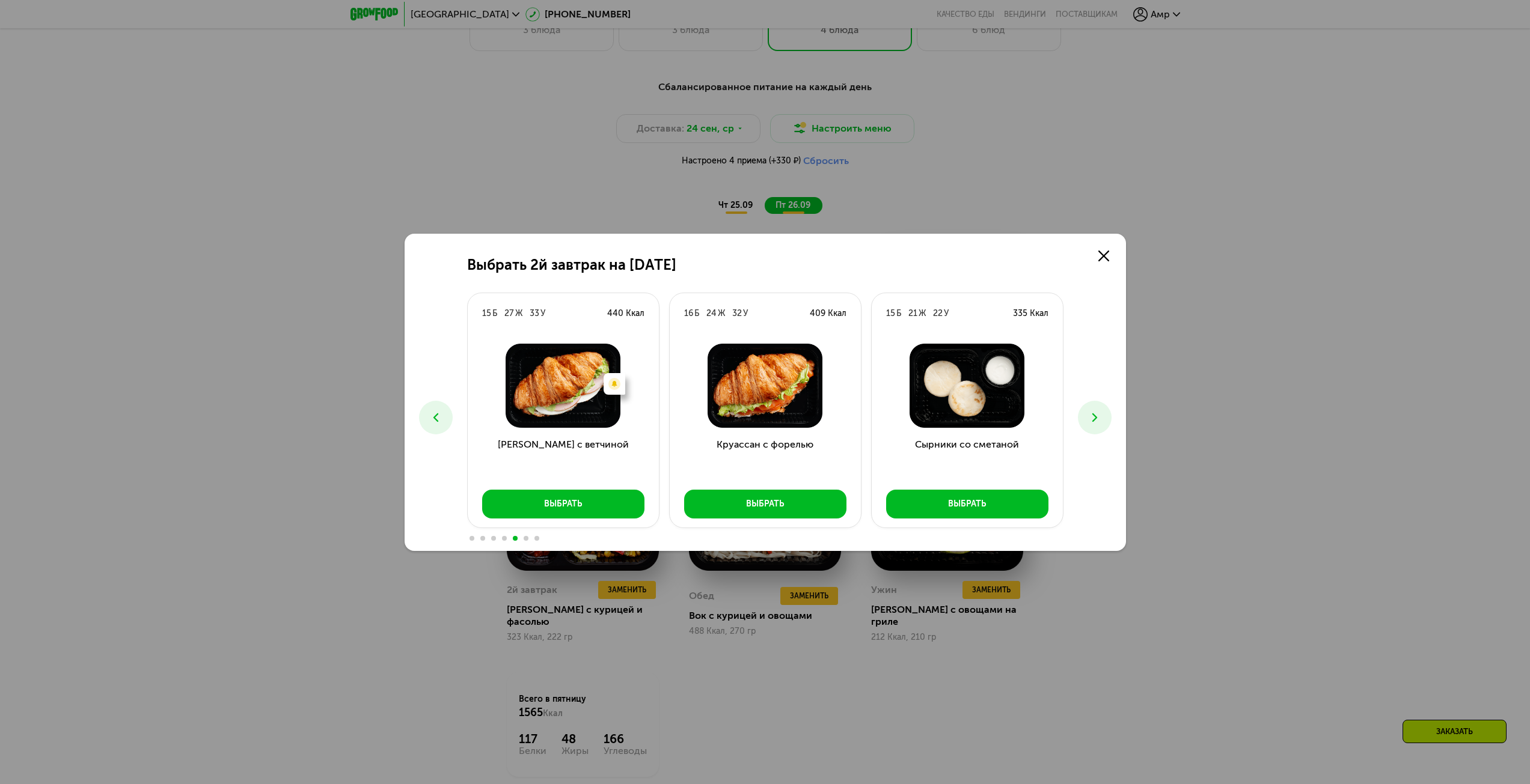
click at [1095, 416] on icon at bounding box center [1094, 417] width 14 height 14
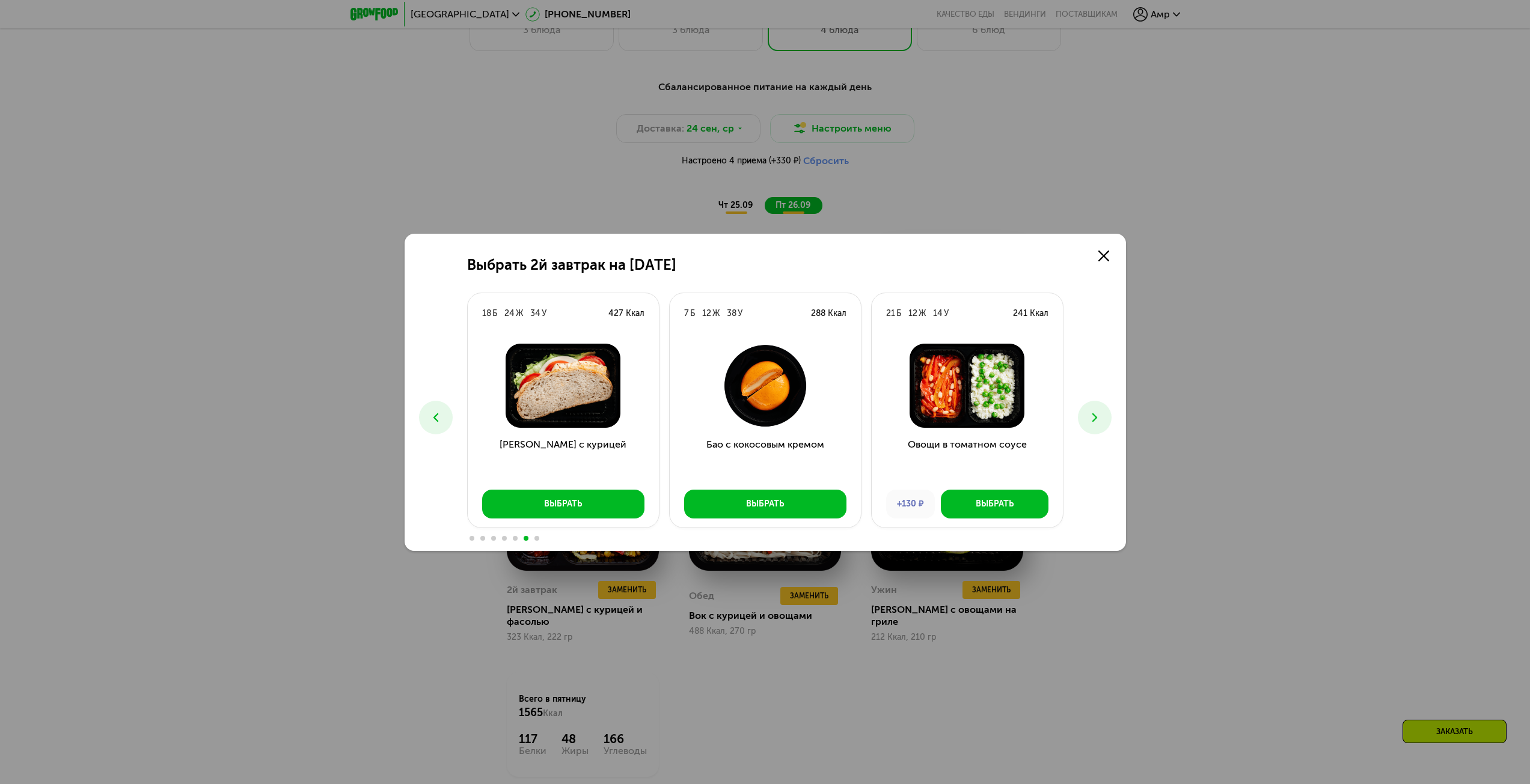
click at [442, 410] on icon at bounding box center [435, 417] width 14 height 14
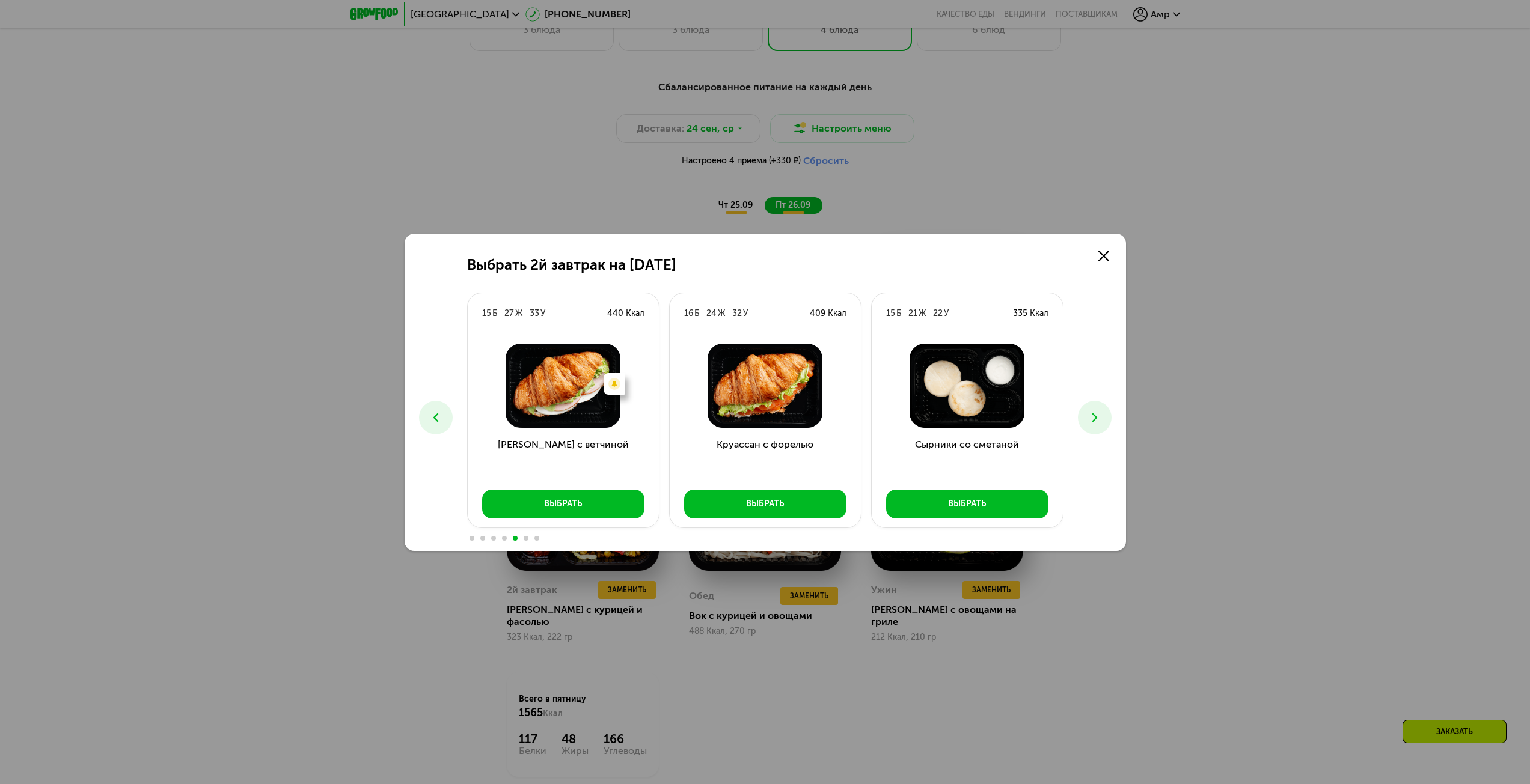
click at [1100, 440] on div "Выбрать 2й завтрак на [DATE] Б 21 Ж 36 У 407 Ккал Тыквенные блины с курицей Выб…" at bounding box center [765, 392] width 721 height 318
click at [1092, 413] on icon at bounding box center [1094, 417] width 14 height 14
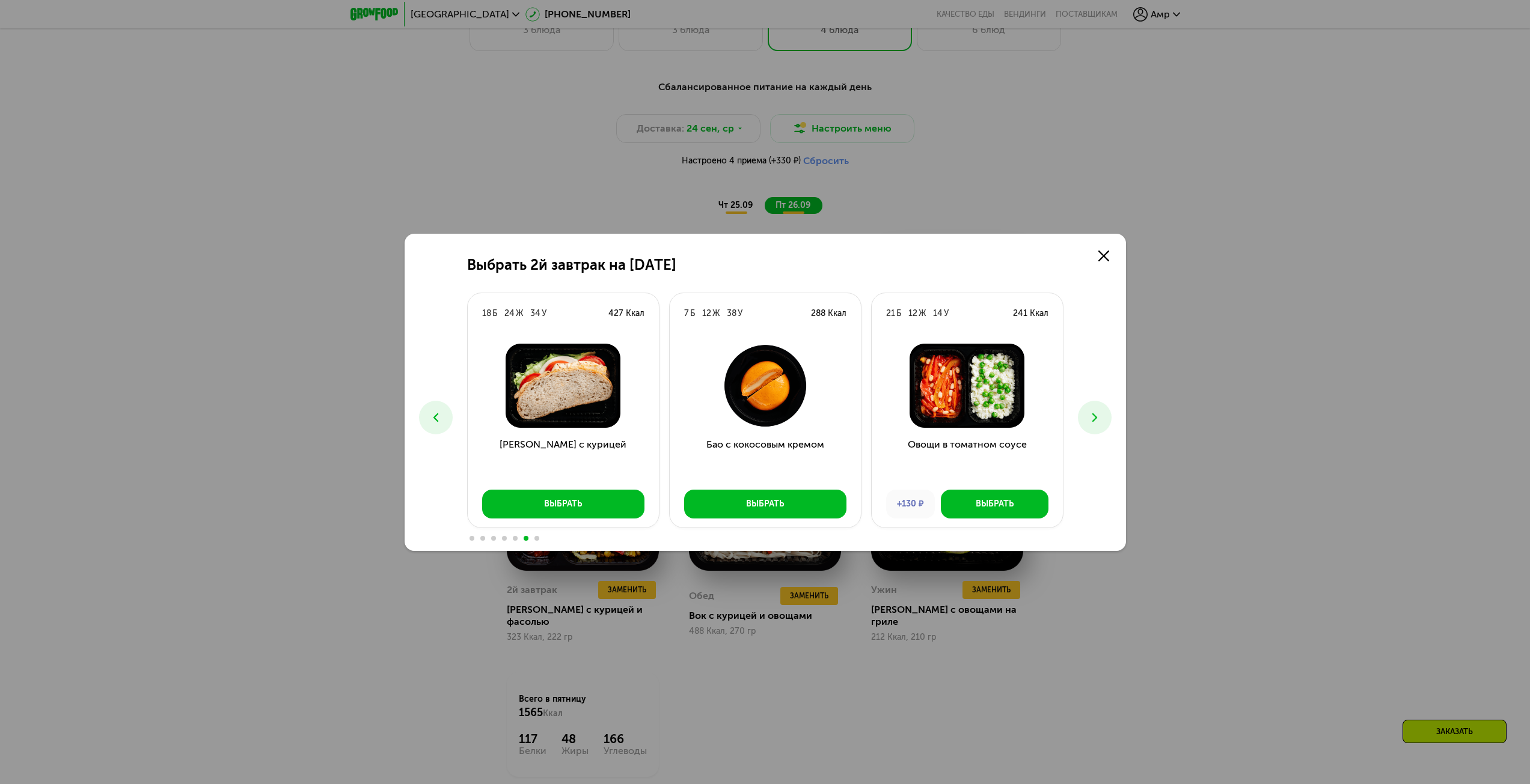
click at [1092, 413] on icon at bounding box center [1094, 417] width 14 height 14
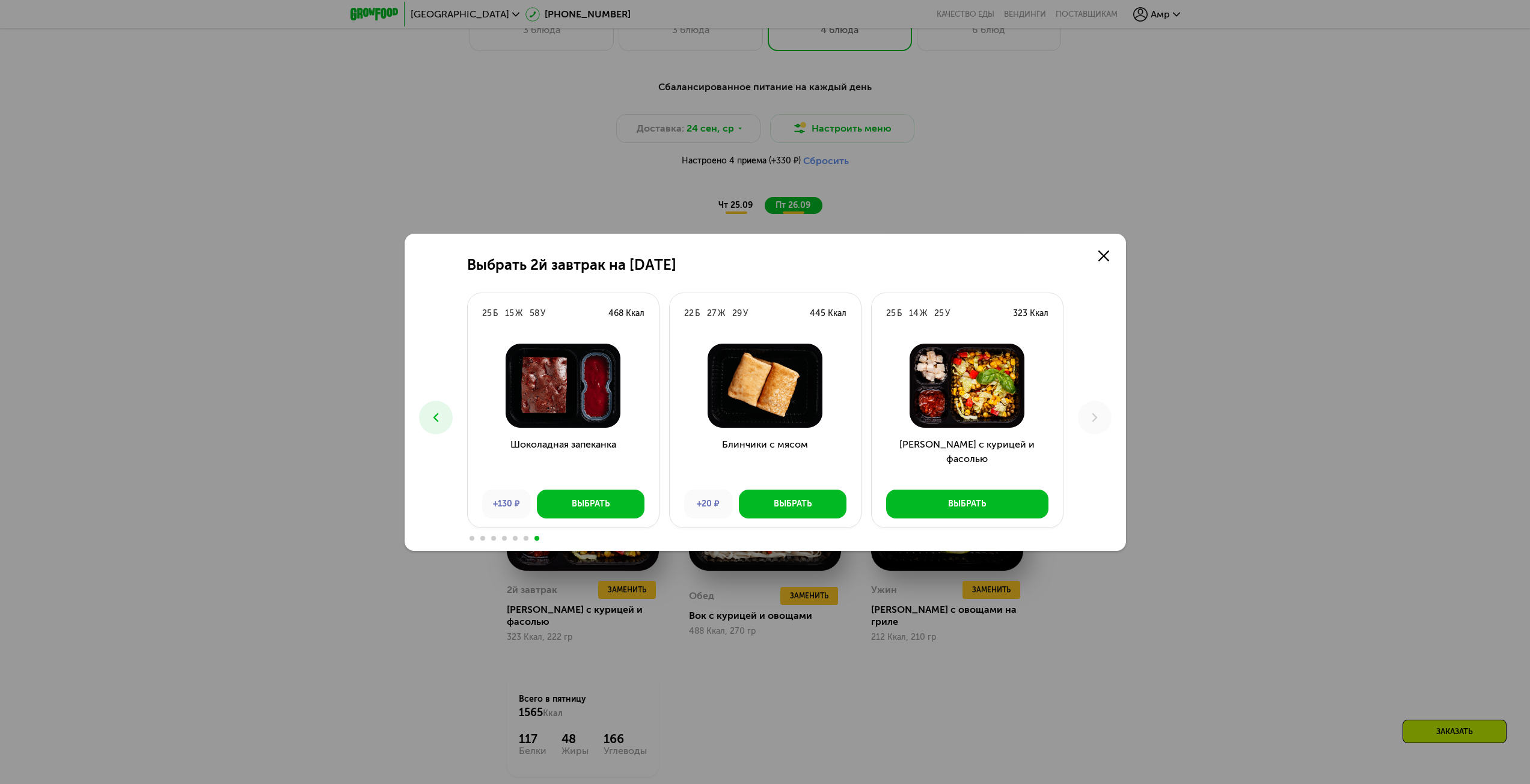
click at [425, 419] on button at bounding box center [435, 417] width 34 height 34
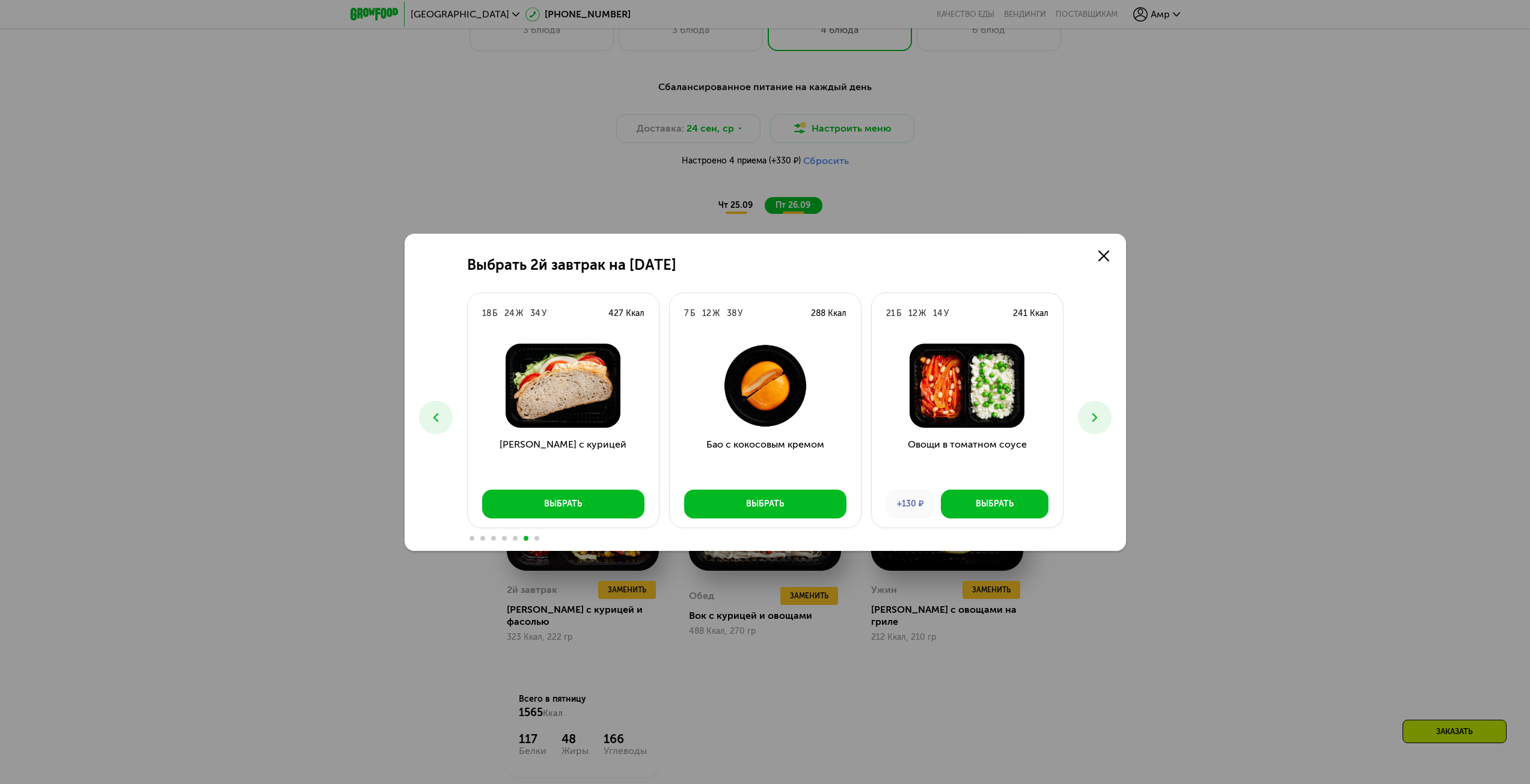
click at [425, 419] on button at bounding box center [435, 417] width 34 height 34
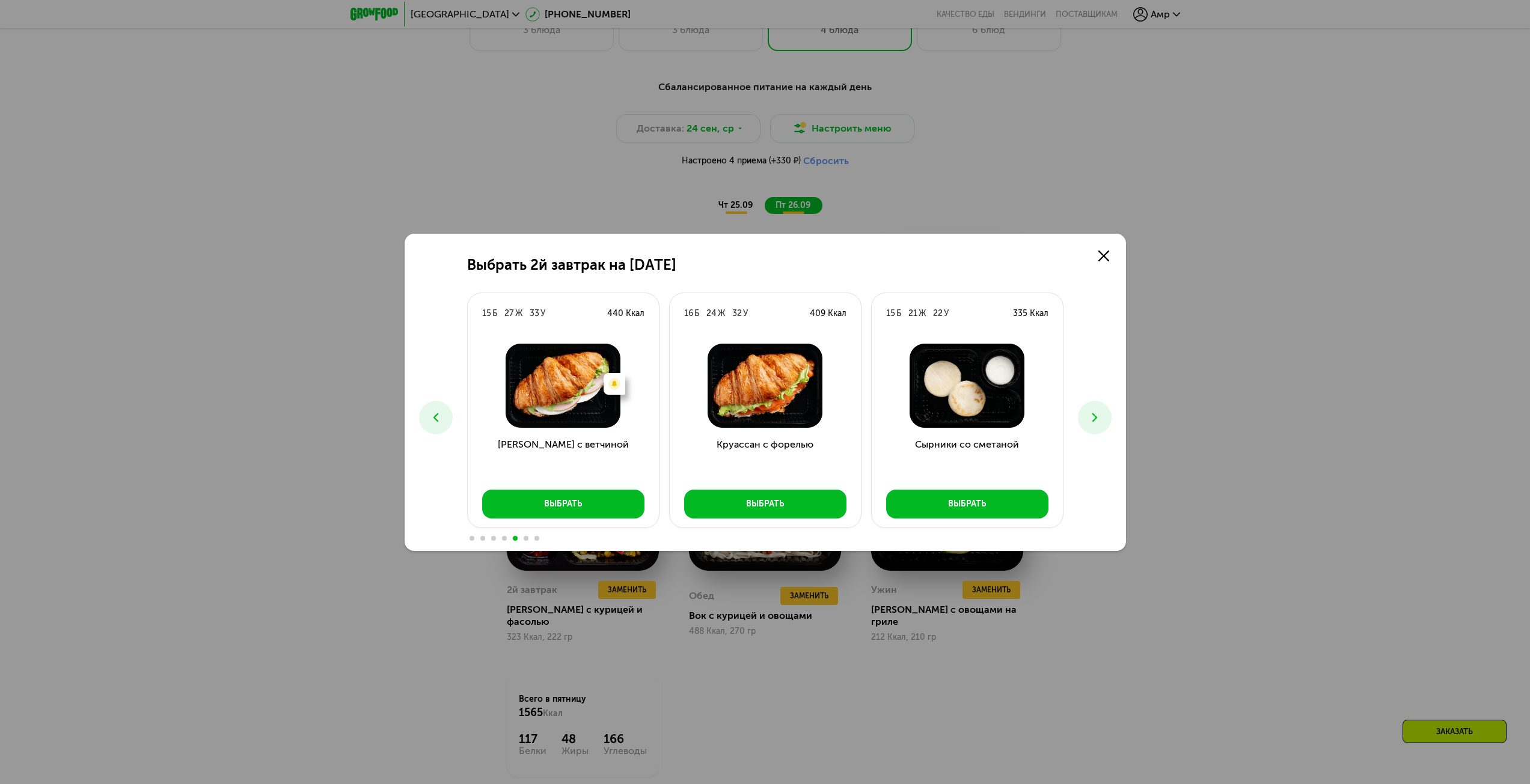
click at [425, 419] on button at bounding box center [435, 417] width 34 height 34
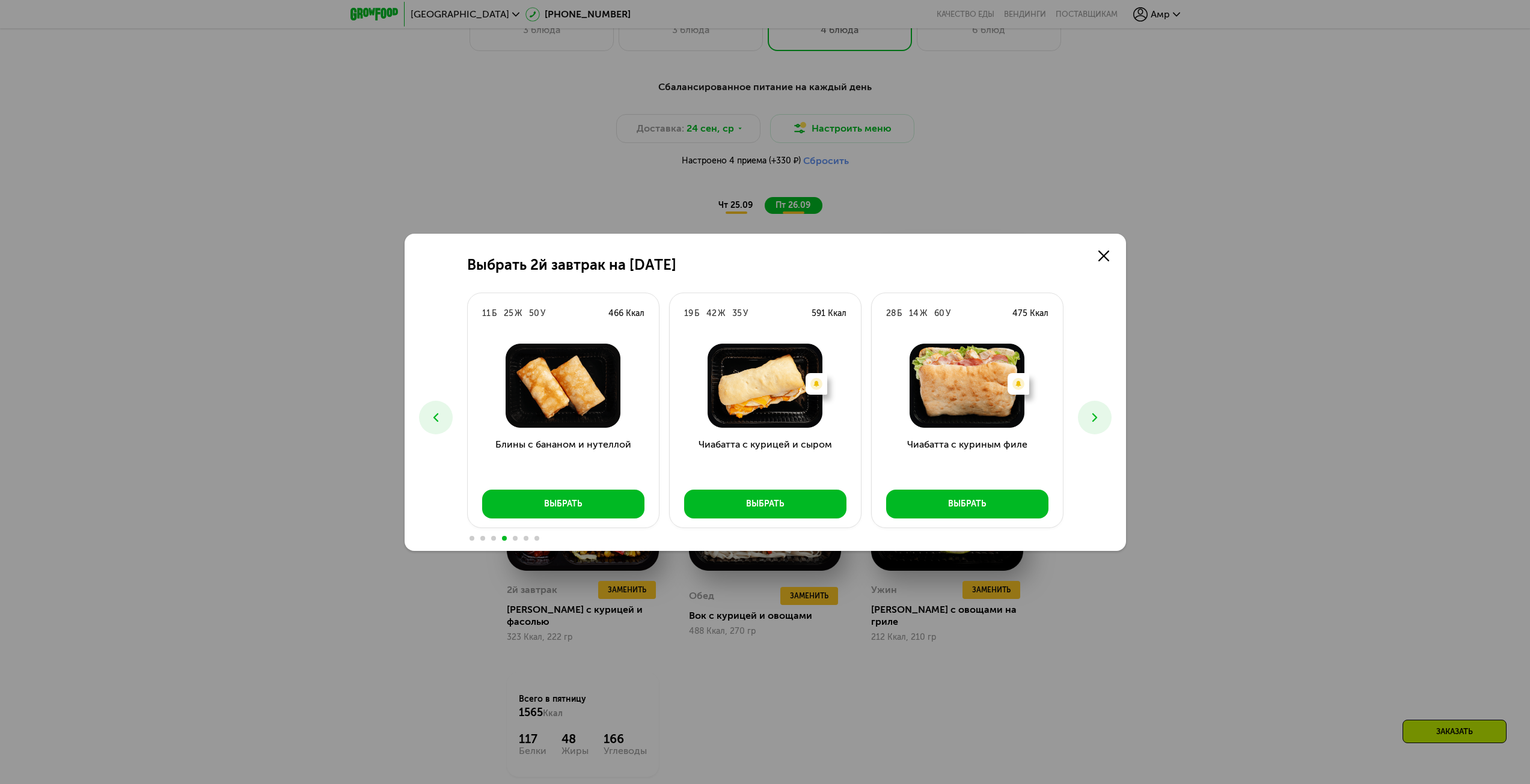
click at [425, 419] on button at bounding box center [435, 417] width 34 height 34
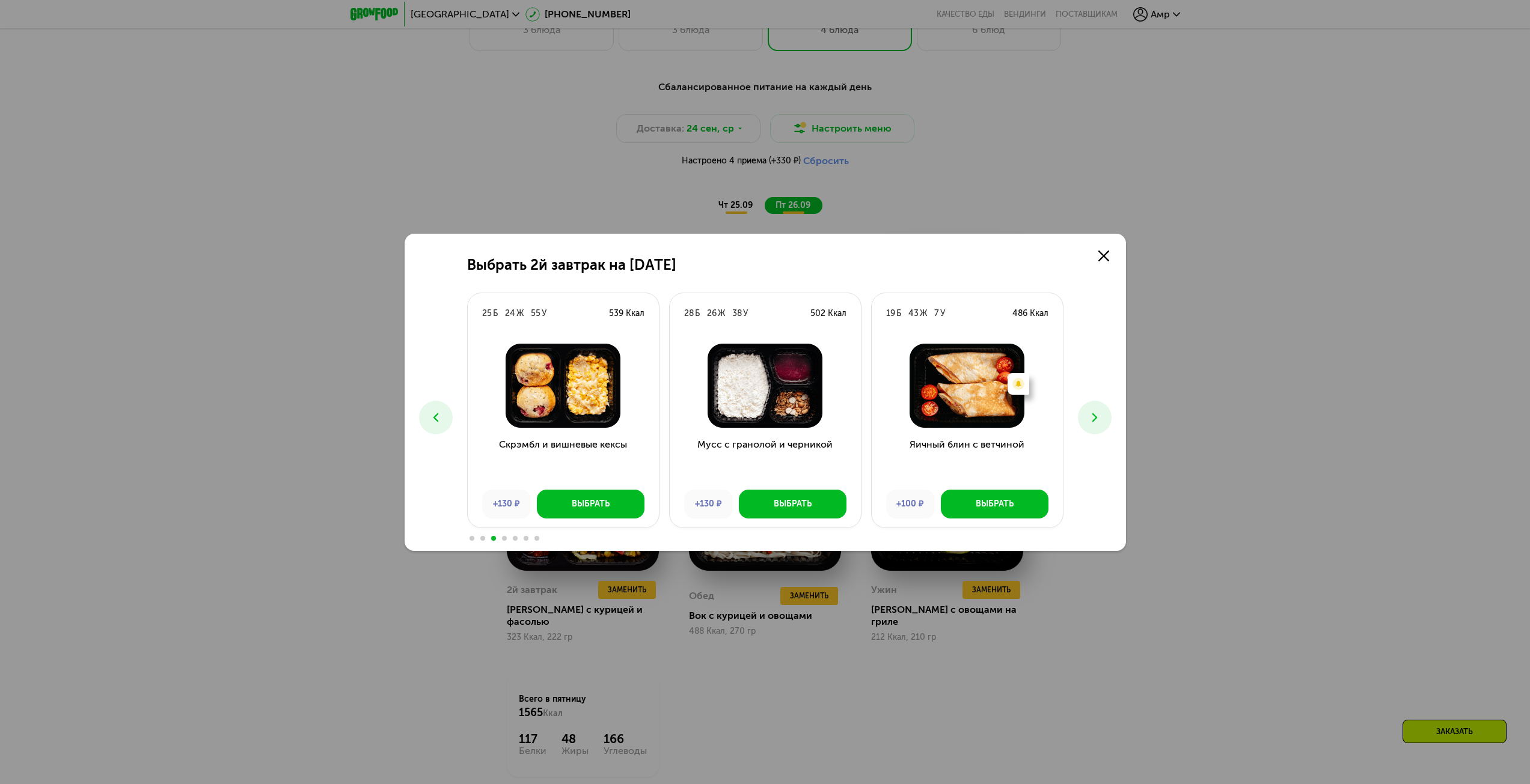
click at [425, 419] on button at bounding box center [435, 417] width 34 height 34
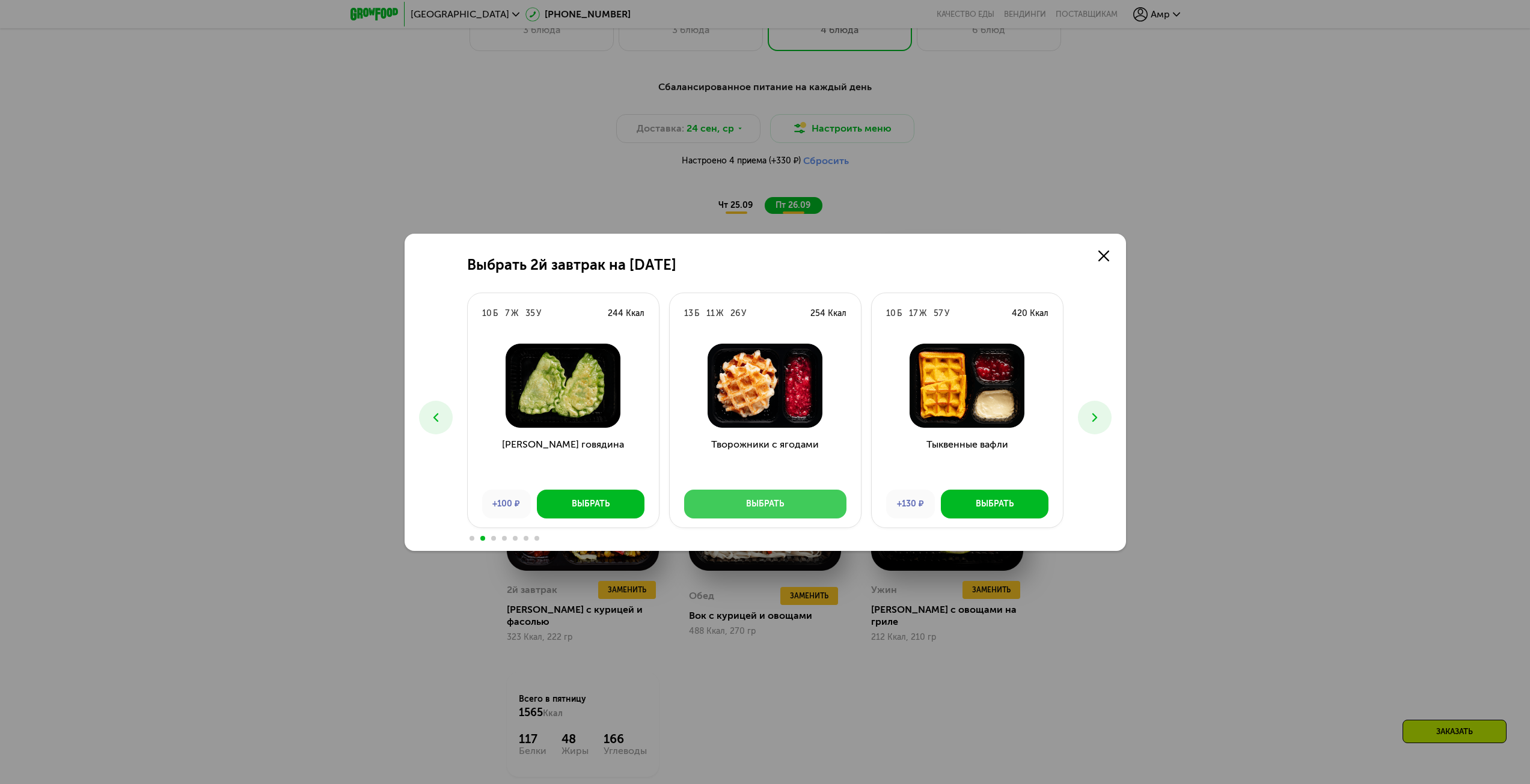
click at [773, 505] on div "Выбрать" at bounding box center [765, 504] width 38 height 12
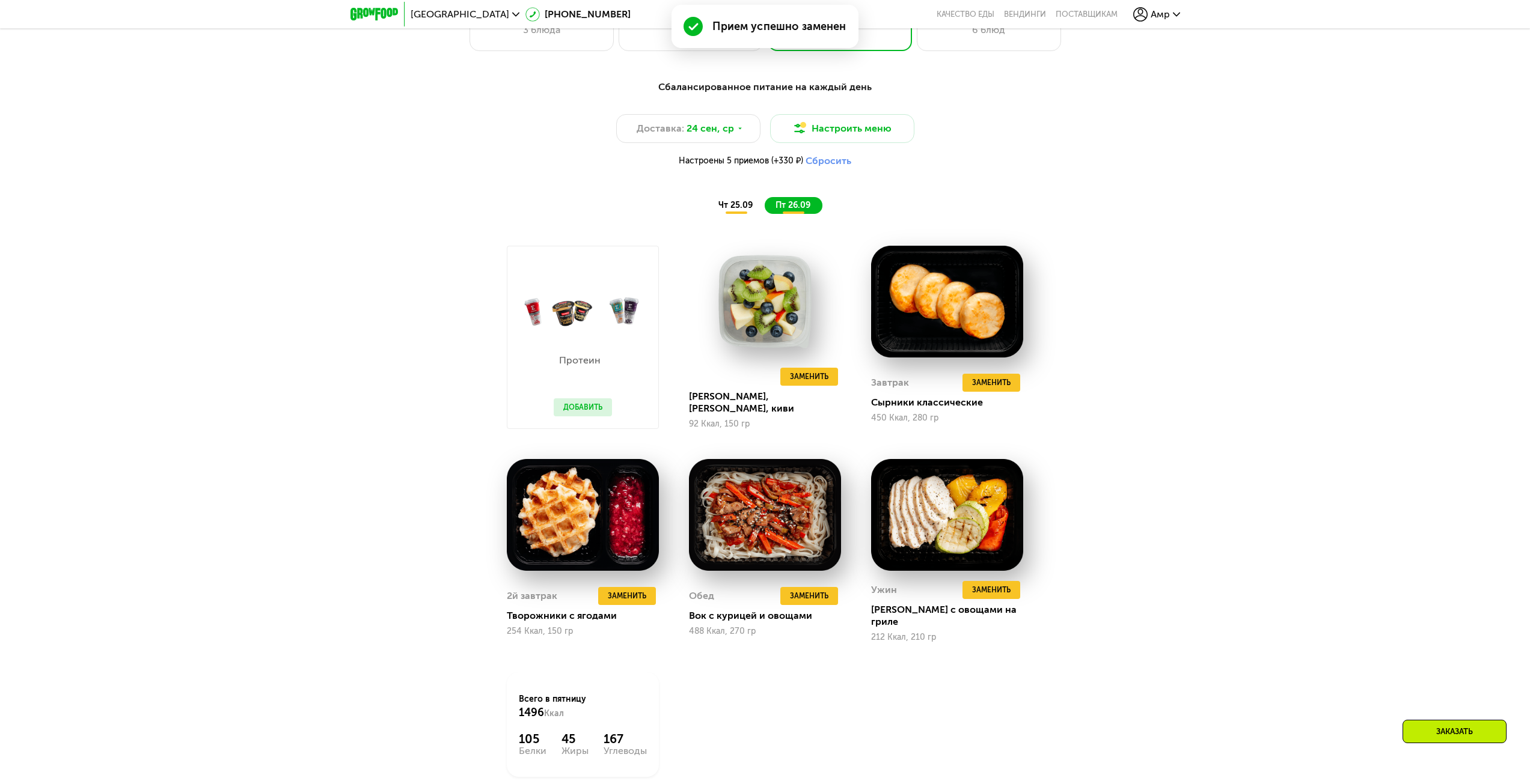
click at [734, 210] on span "чт 25.09" at bounding box center [735, 206] width 34 height 10
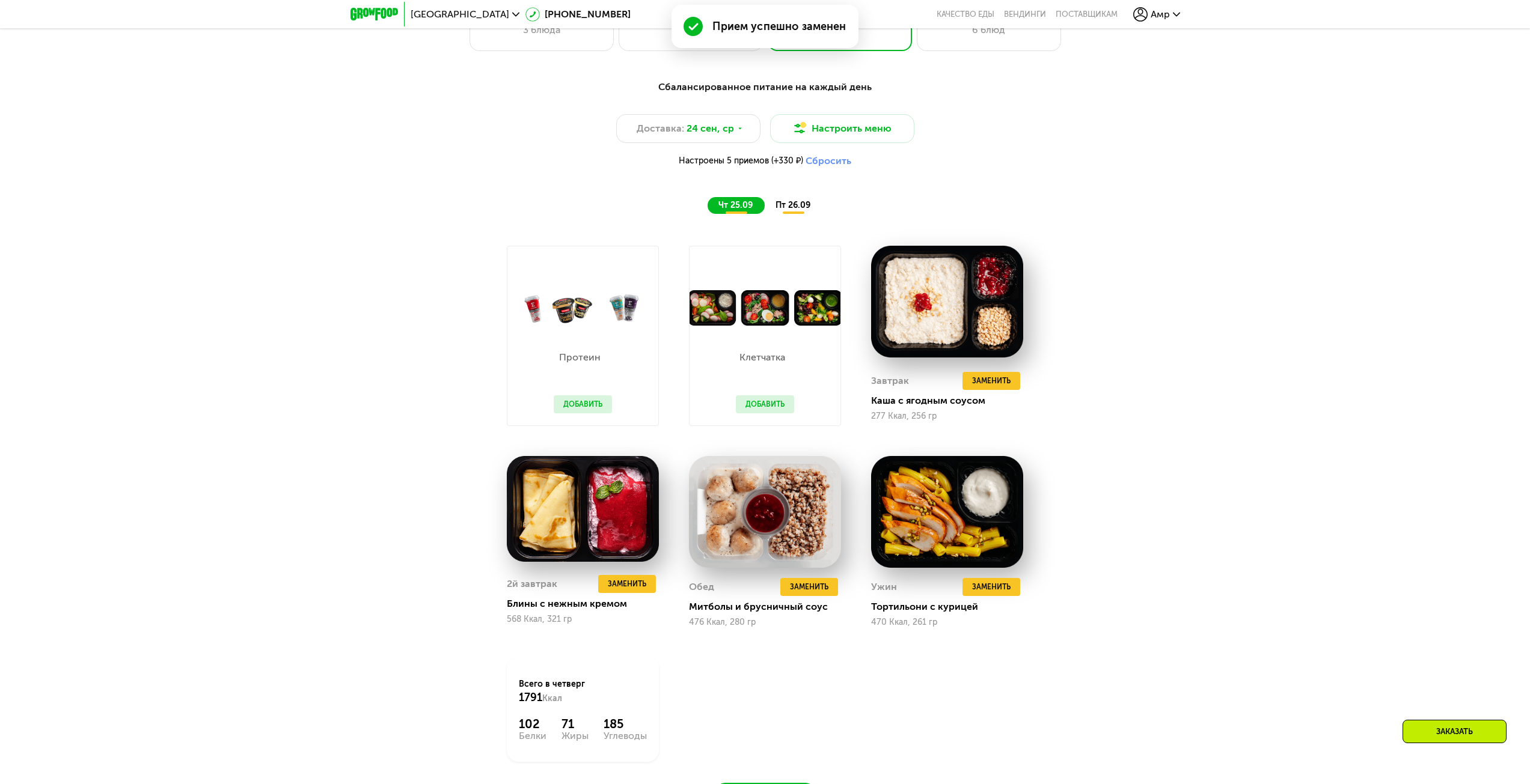
click at [768, 410] on button "Добавить" at bounding box center [765, 404] width 58 height 18
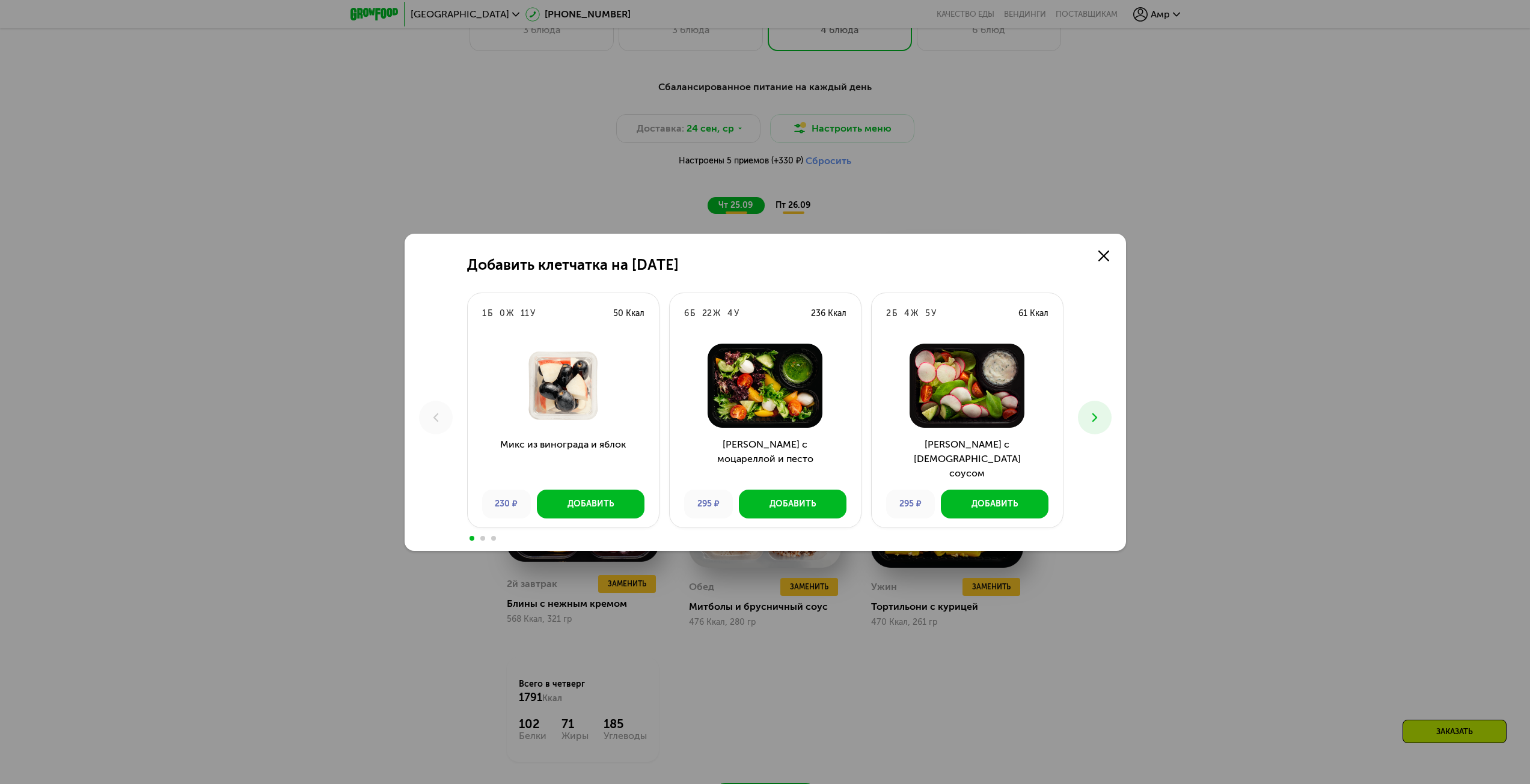
click at [1101, 422] on icon at bounding box center [1094, 417] width 14 height 14
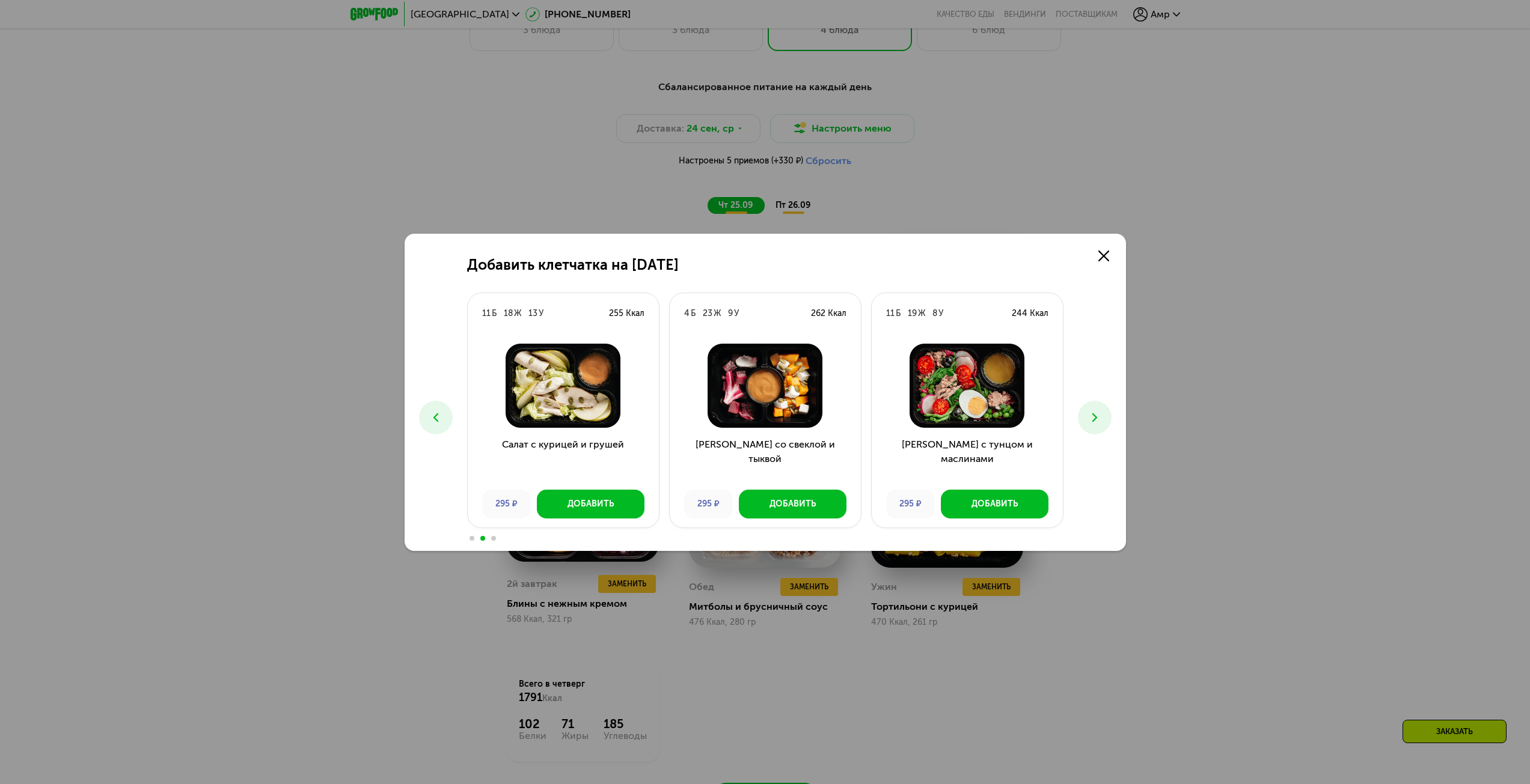
click at [1101, 422] on icon at bounding box center [1094, 417] width 14 height 14
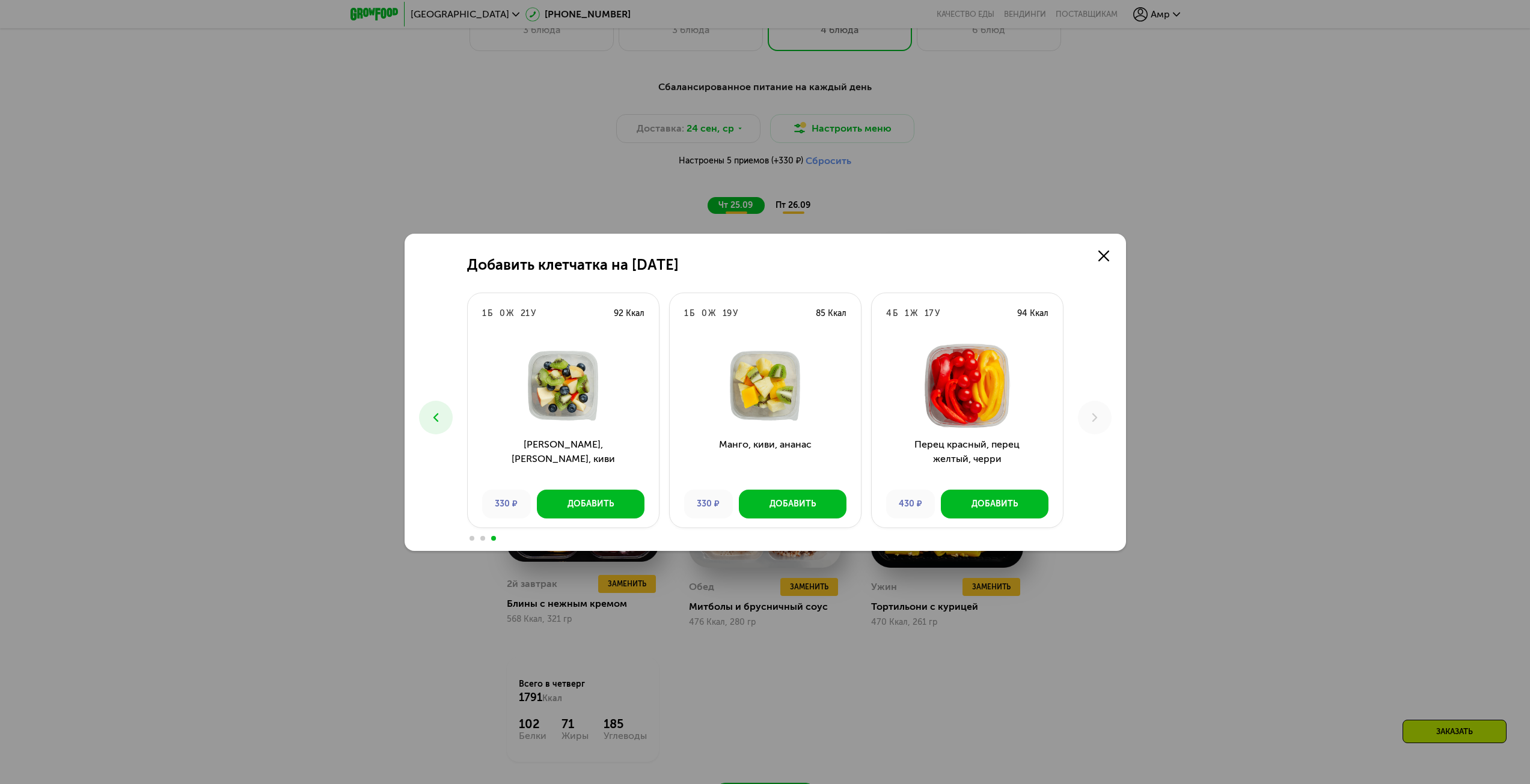
click at [442, 422] on icon at bounding box center [435, 417] width 14 height 14
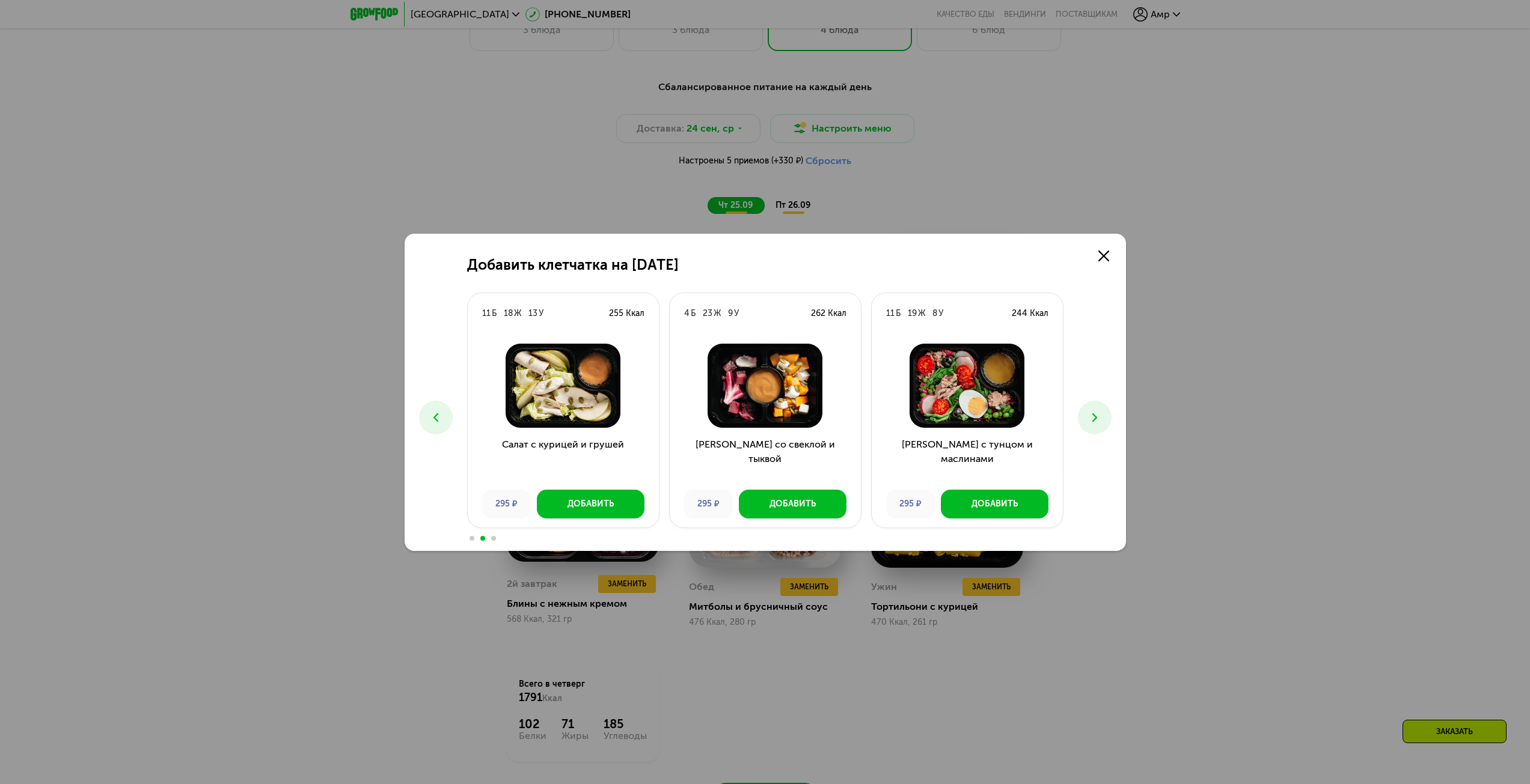
click at [442, 422] on icon at bounding box center [435, 417] width 14 height 14
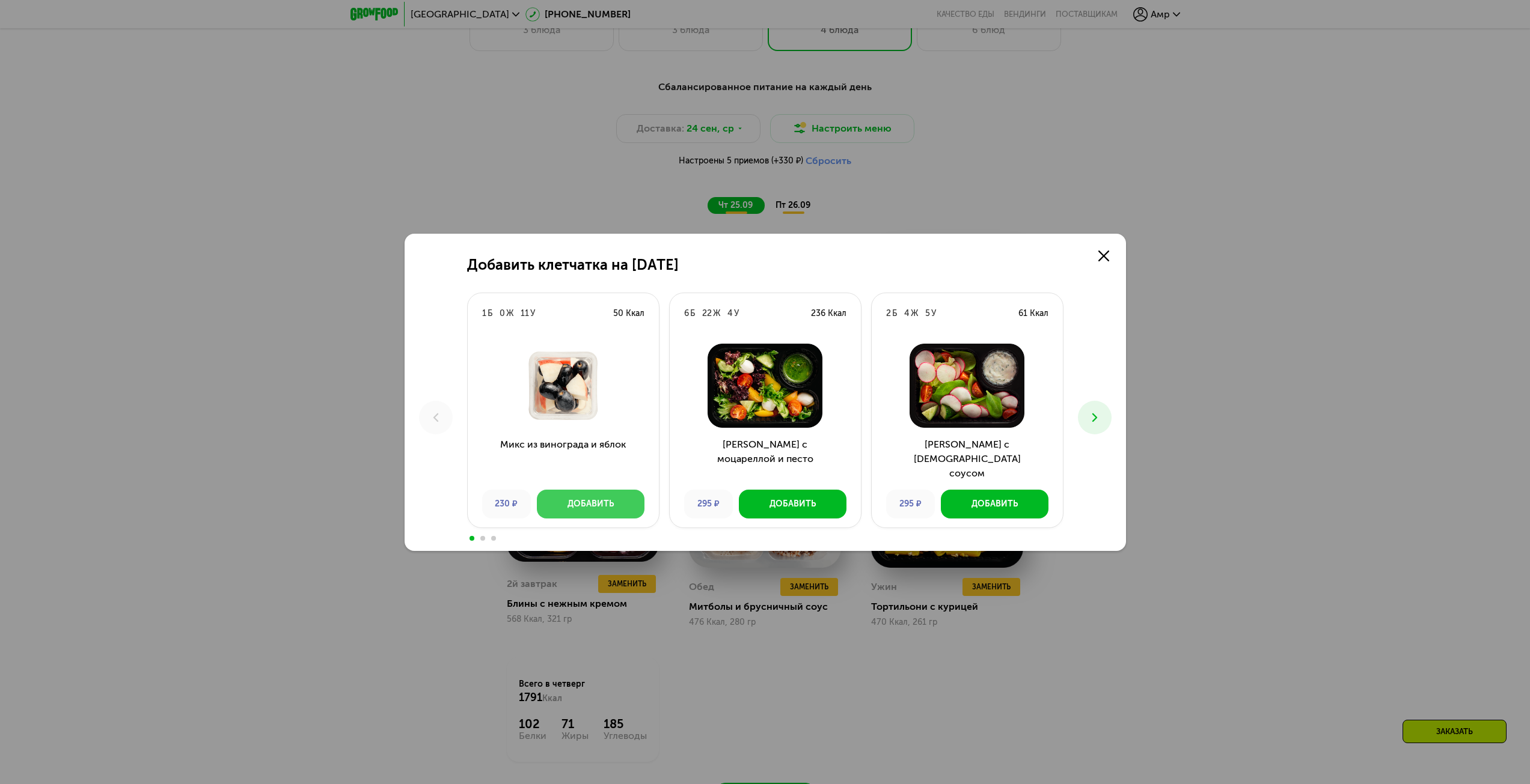
click at [584, 514] on button "Добавить" at bounding box center [590, 504] width 108 height 29
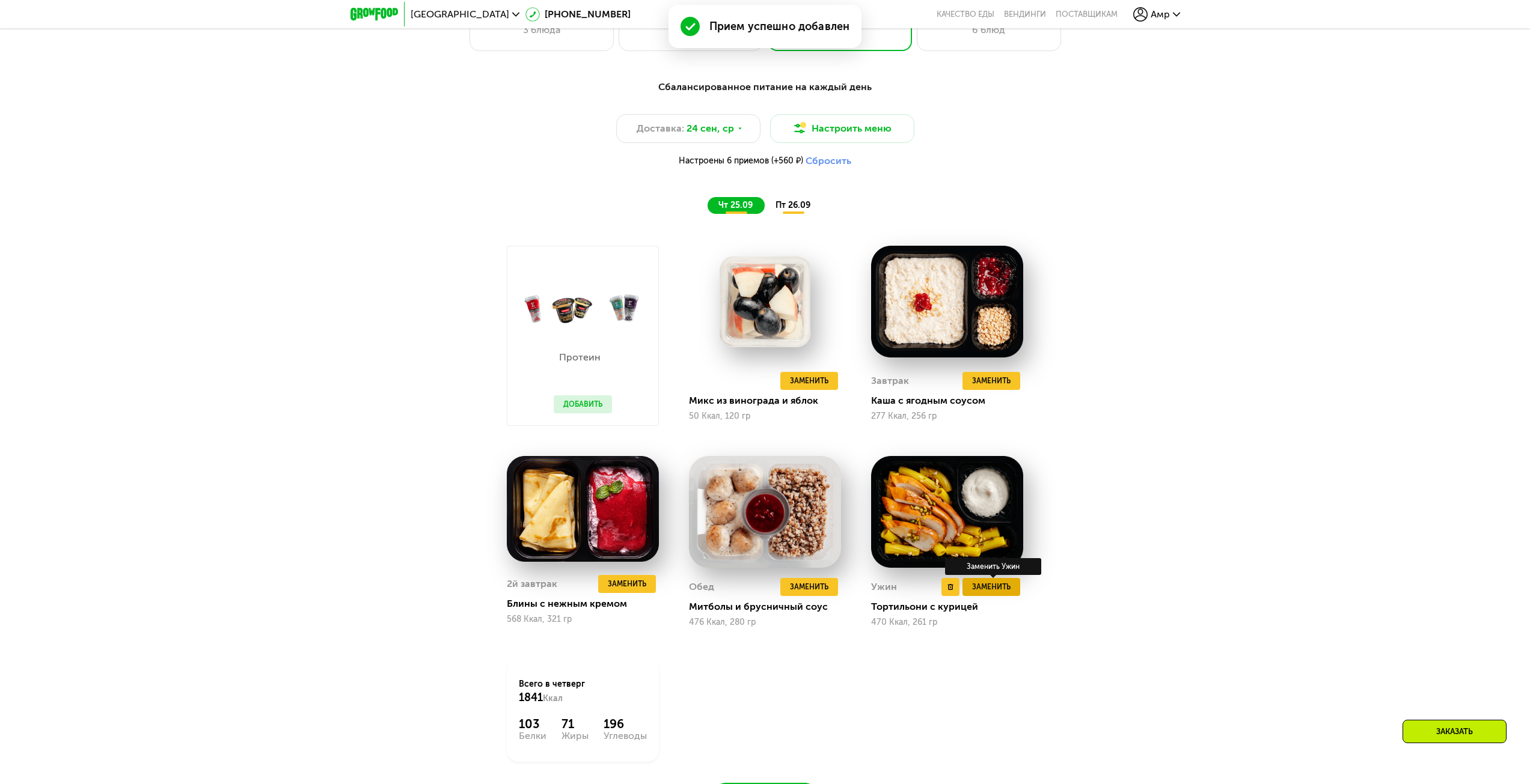
click at [984, 590] on span "Заменить" at bounding box center [990, 587] width 38 height 12
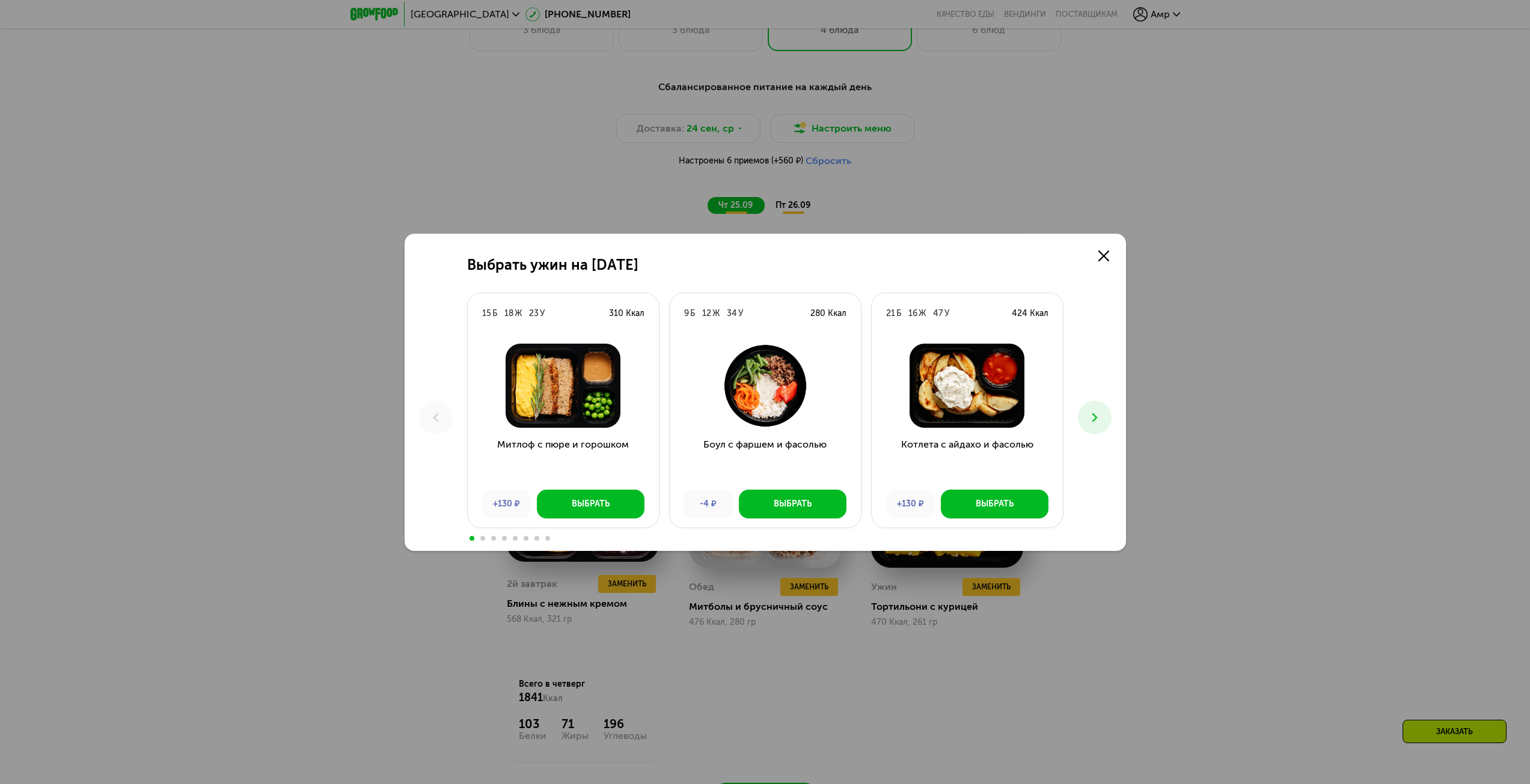
click at [951, 404] on img at bounding box center [967, 386] width 172 height 84
click at [951, 404] on img at bounding box center [967, 386] width 172 height 84
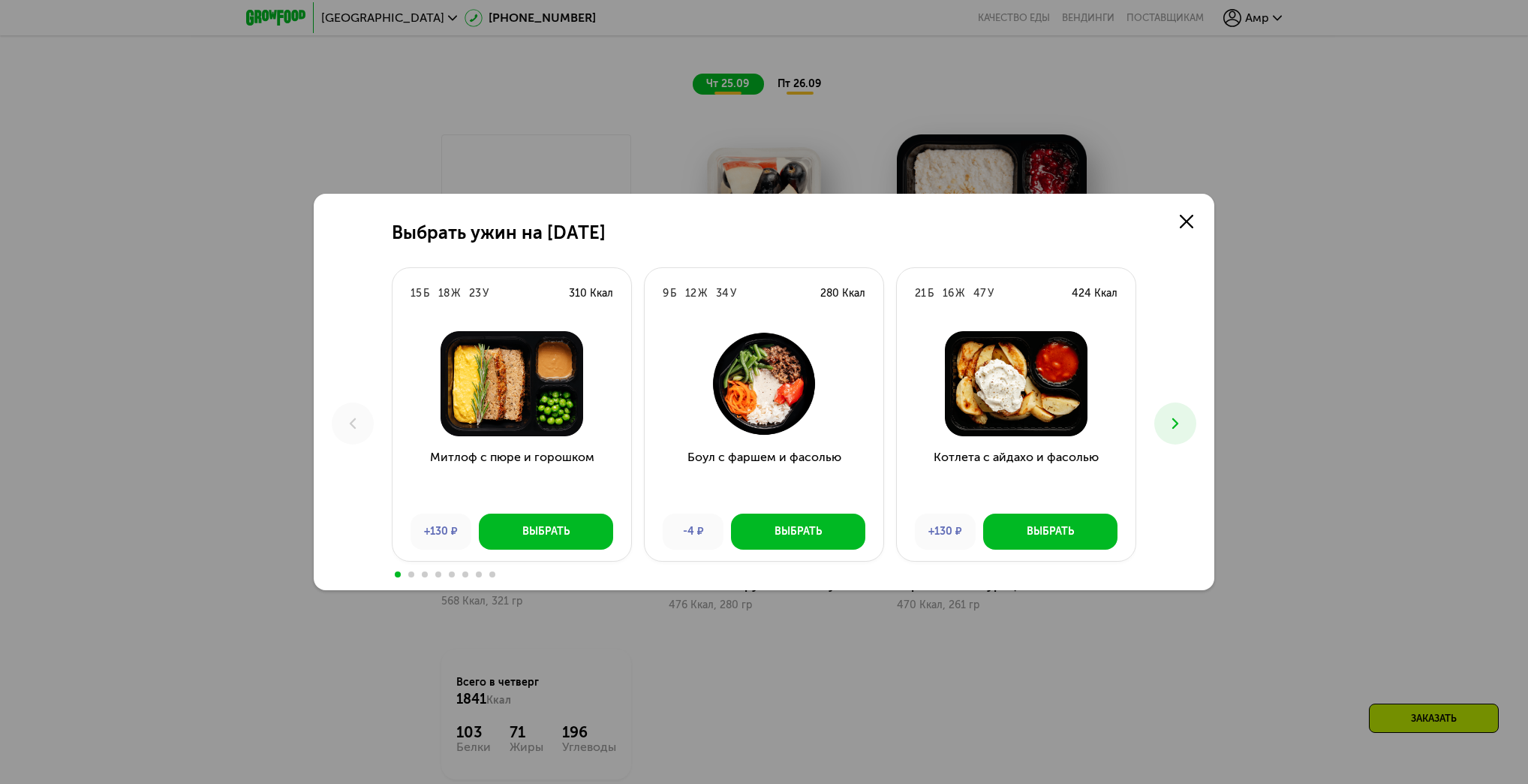
scroll to position [1589, 0]
click at [1194, 424] on button at bounding box center [1175, 423] width 42 height 42
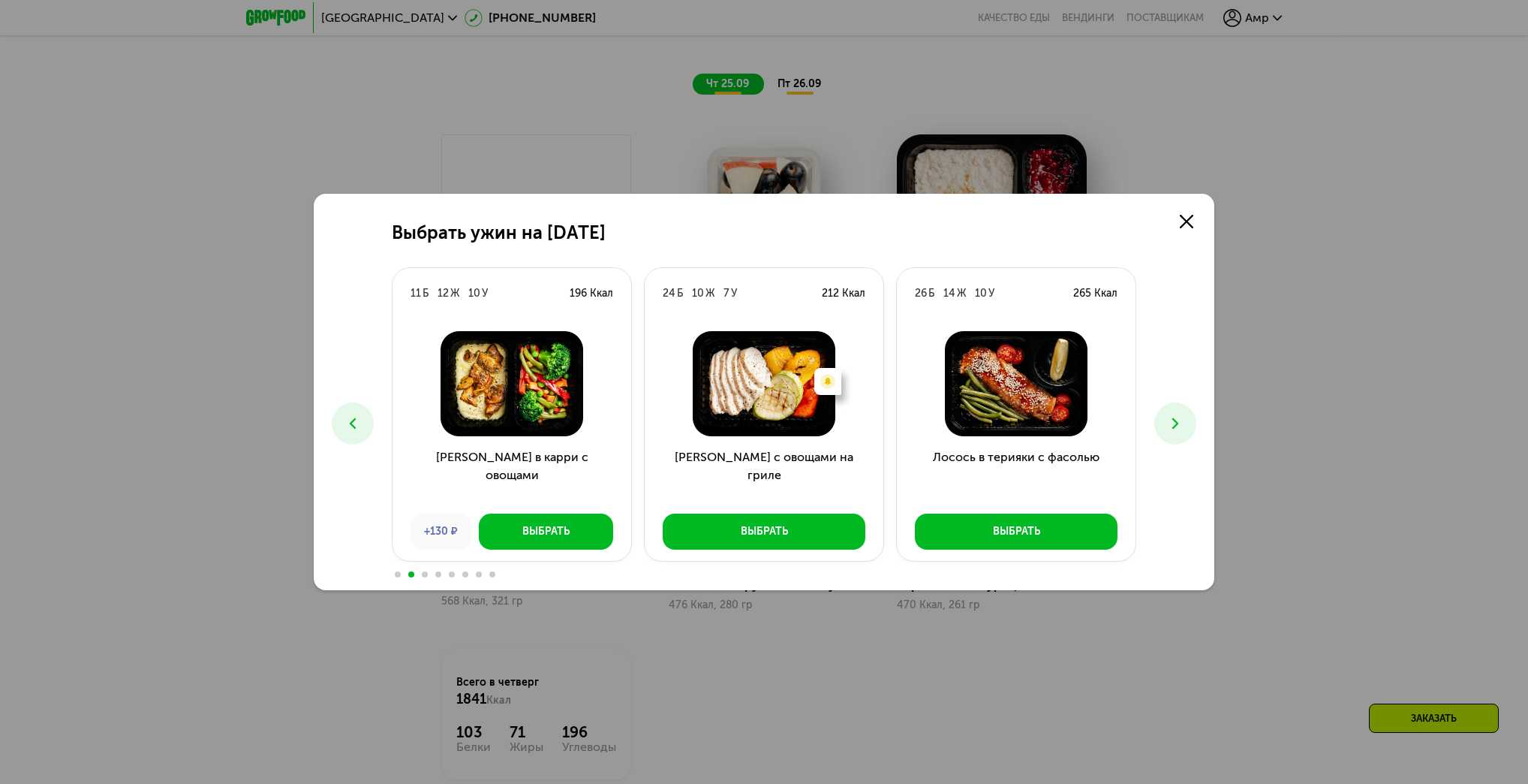
click at [1180, 415] on icon at bounding box center [1175, 423] width 18 height 18
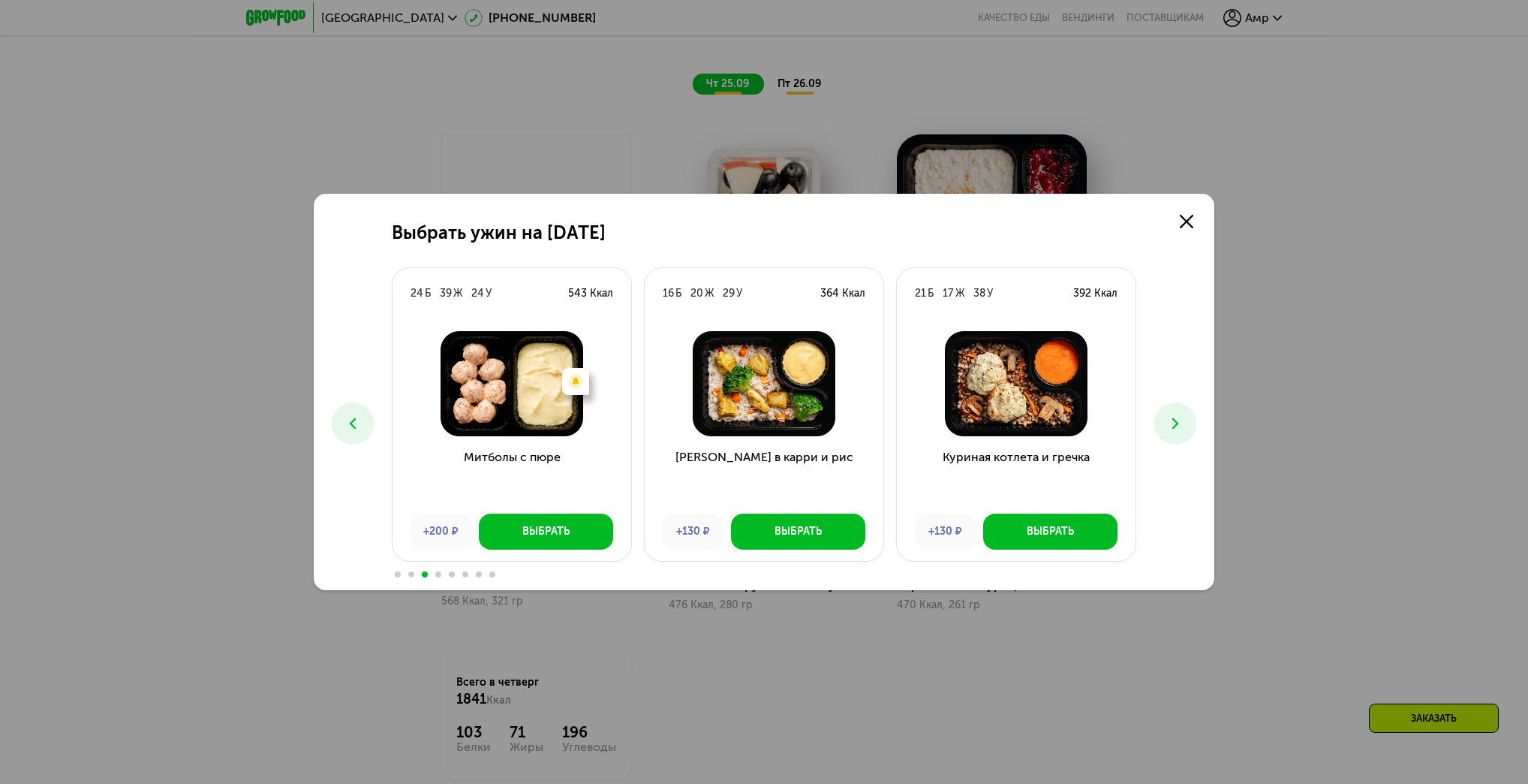
click at [1180, 424] on icon at bounding box center [1175, 423] width 18 height 18
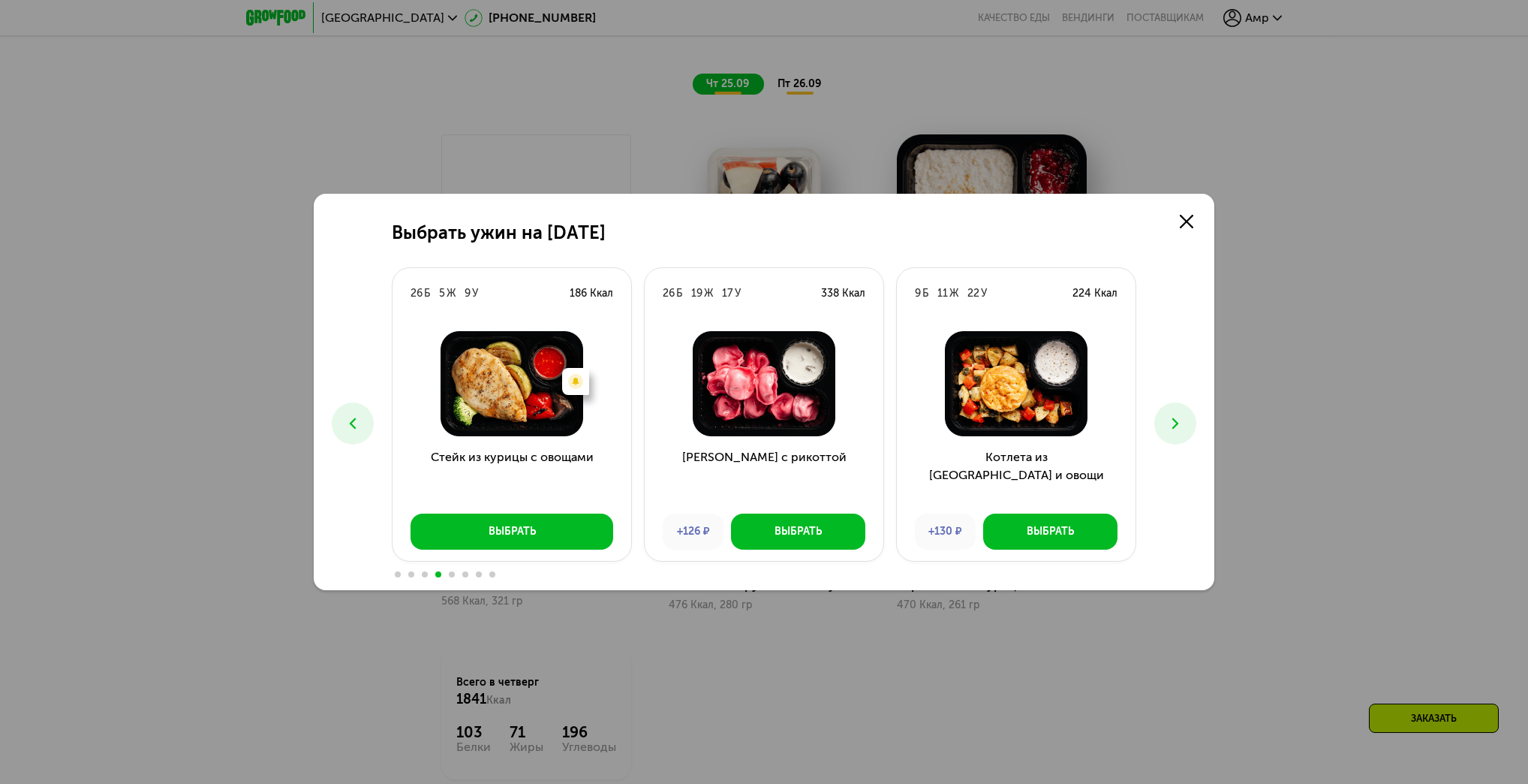
click at [1180, 424] on icon at bounding box center [1175, 423] width 18 height 18
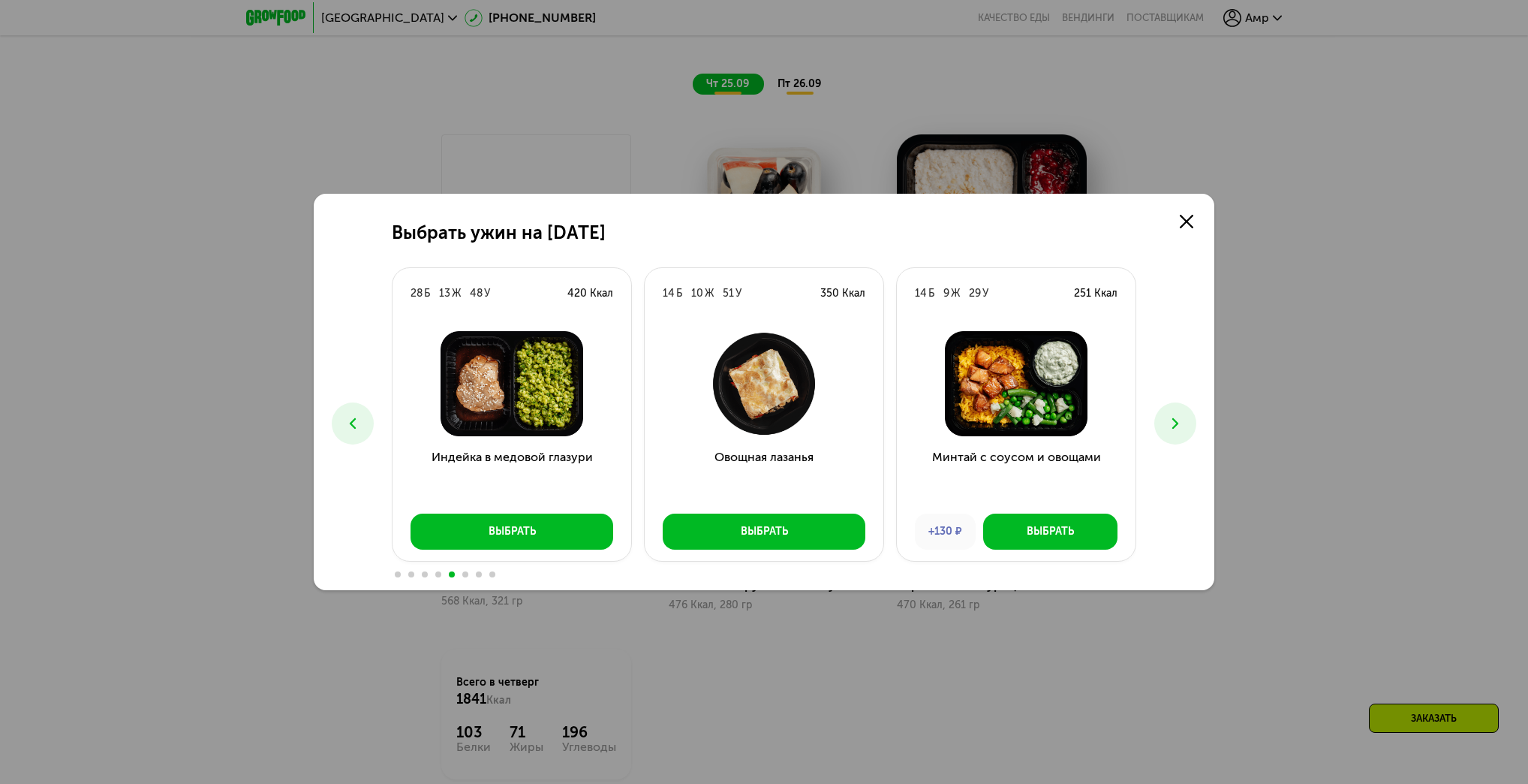
click at [1180, 425] on icon at bounding box center [1175, 423] width 18 height 18
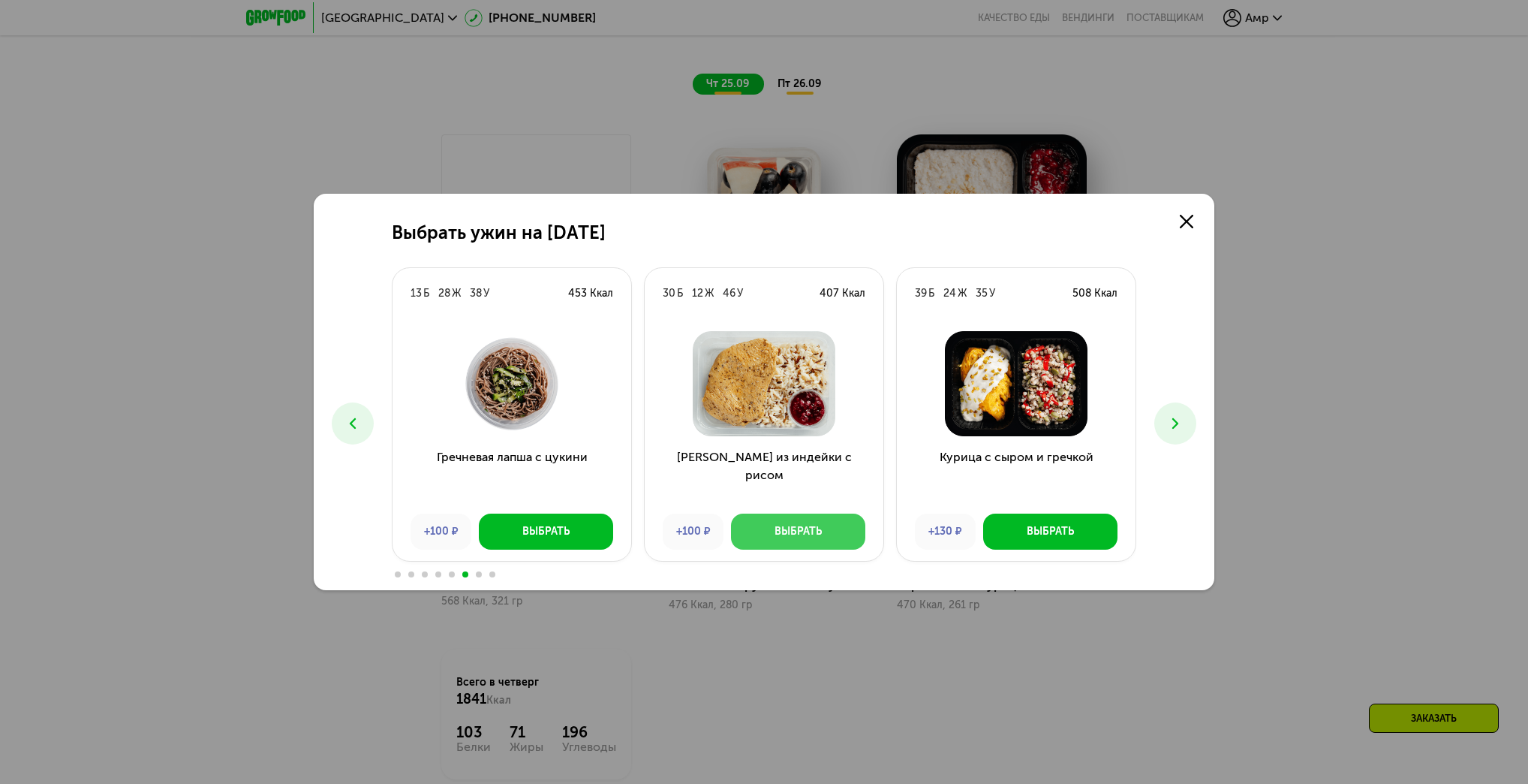
click at [804, 527] on div "Выбрать" at bounding box center [798, 531] width 48 height 15
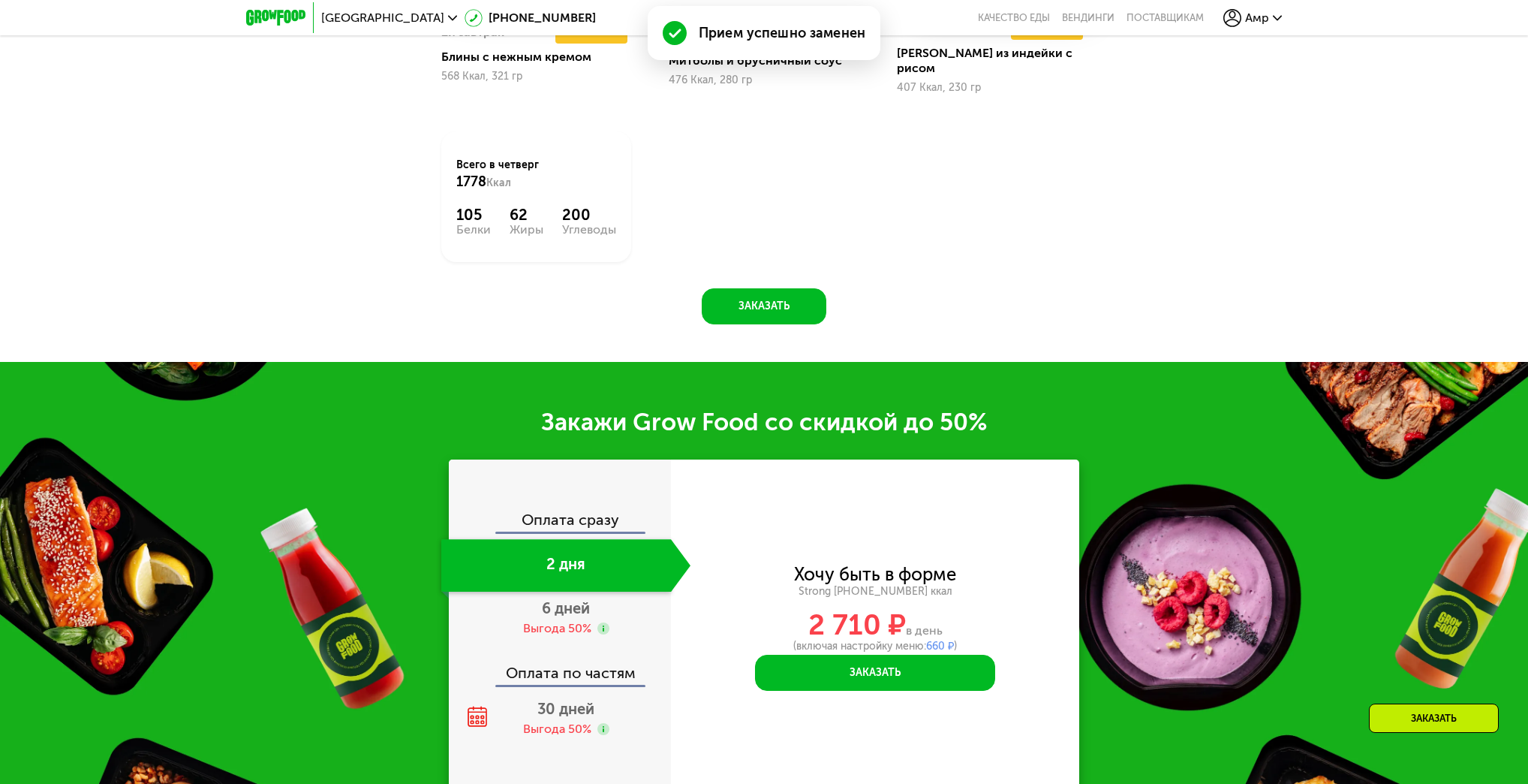
scroll to position [2130, 0]
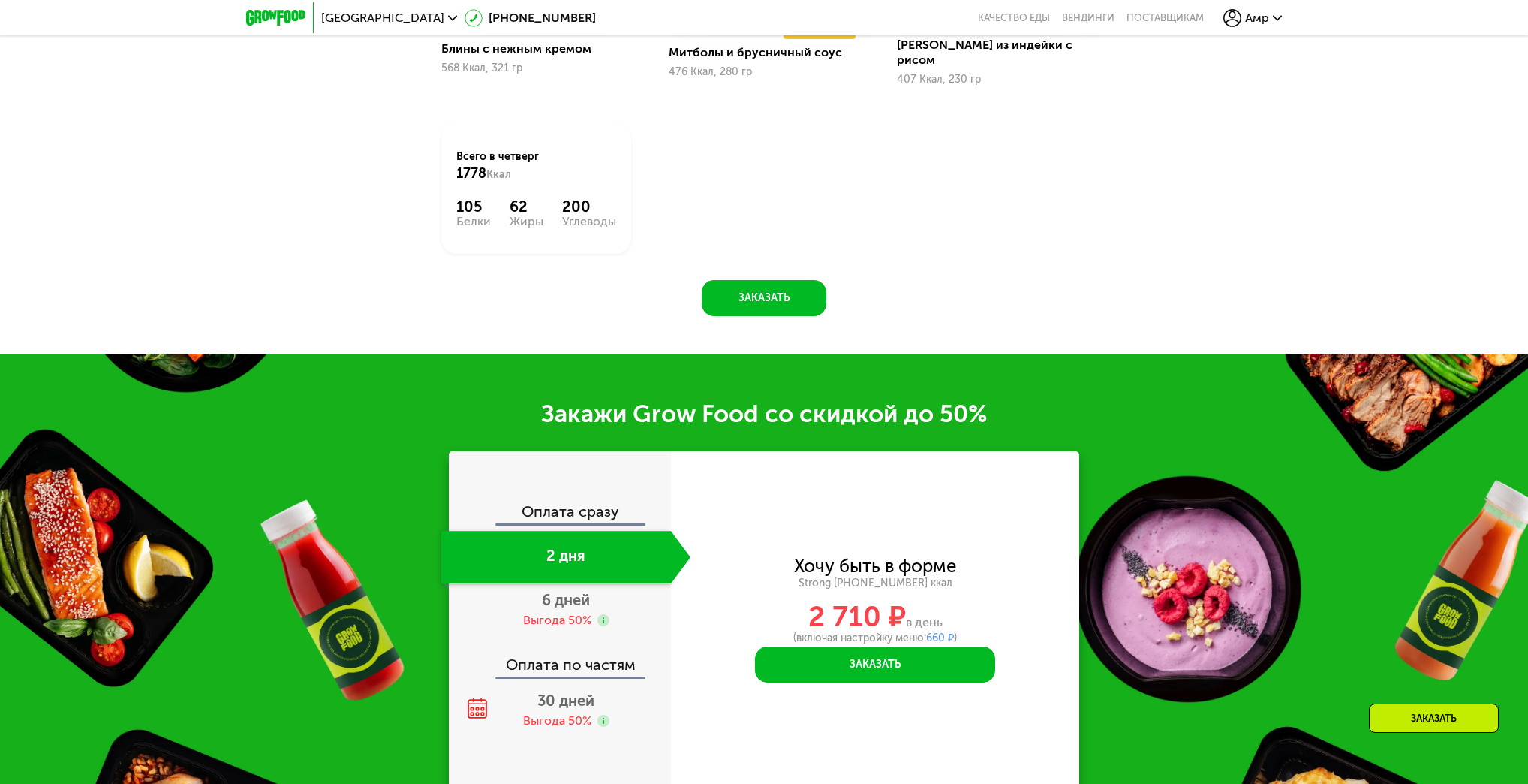
click at [343, 577] on div "Закажи Grow Food со скидкой до 50% Оплата сразу 2 дня 6 дней Выгода 50% Оплата …" at bounding box center [764, 594] width 1528 height 481
